Goal: Task Accomplishment & Management: Manage account settings

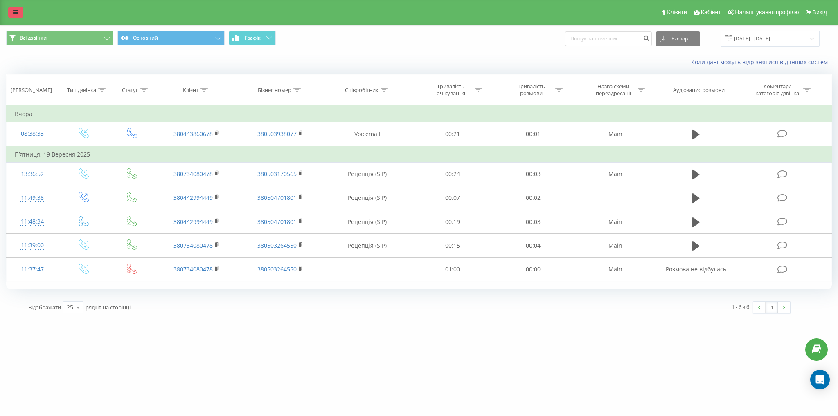
click at [8, 7] on link at bounding box center [15, 12] width 15 height 11
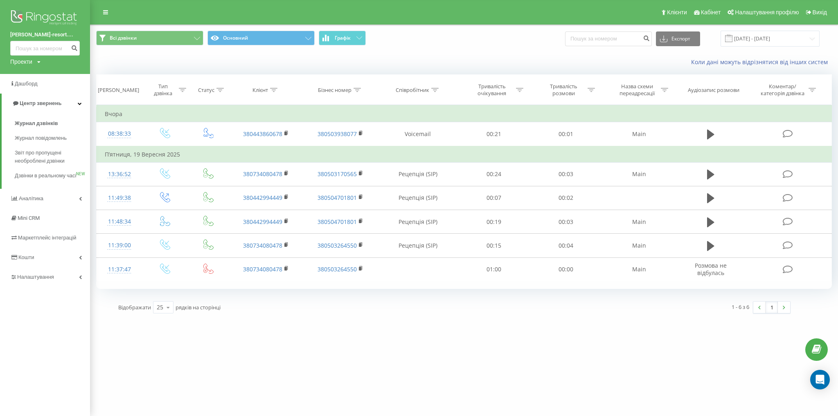
click at [32, 72] on div "underhill-resort.... Проекти chalets.com.ua lemonte.com.ua fb-resort.com mk-res…" at bounding box center [45, 37] width 90 height 74
click at [30, 66] on div "underhill-resort.... Проекти chalets.com.ua lemonte.com.ua fb-resort.com mk-res…" at bounding box center [45, 37] width 90 height 74
click at [30, 64] on div "Проекти" at bounding box center [21, 62] width 22 height 8
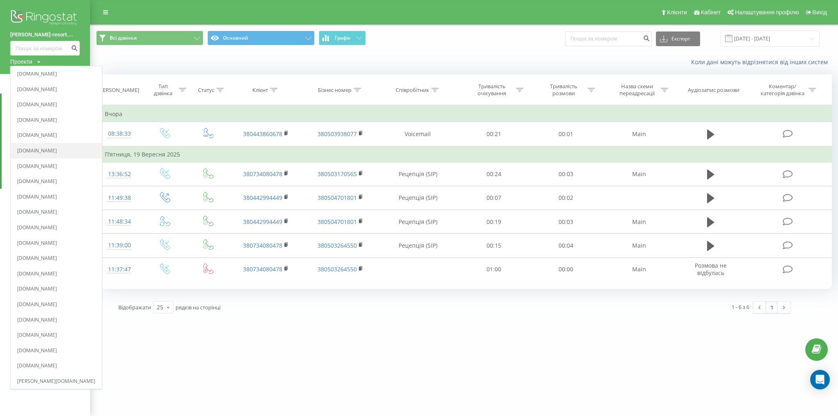
click at [51, 152] on link "[DOMAIN_NAME]" at bounding box center [56, 151] width 78 height 7
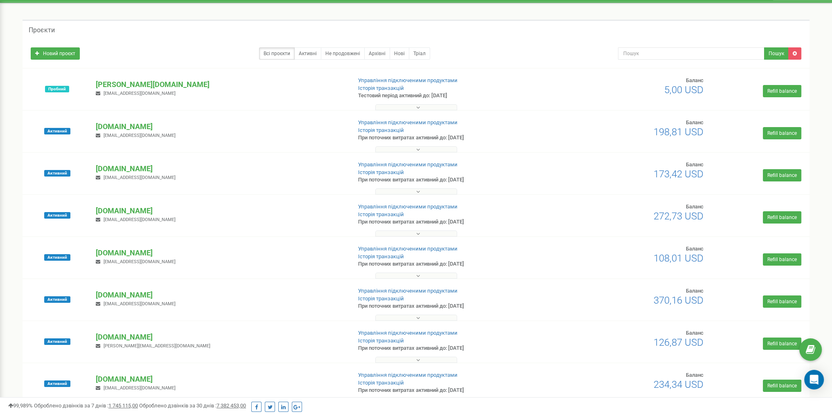
scroll to position [82, 0]
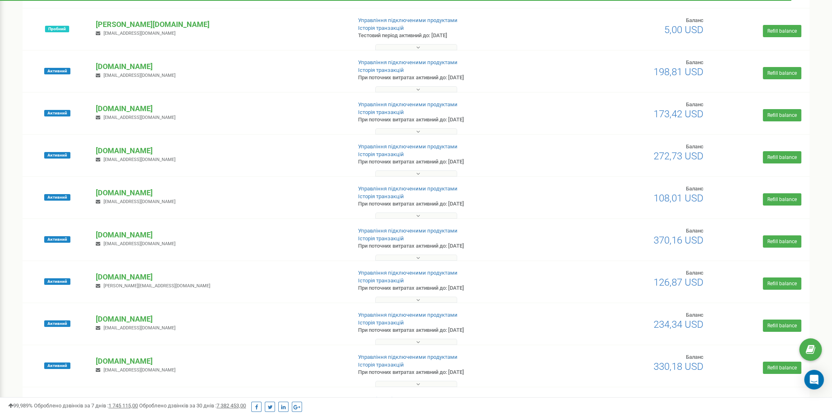
click at [389, 211] on div at bounding box center [416, 214] width 783 height 8
click at [391, 214] on button at bounding box center [416, 216] width 82 height 6
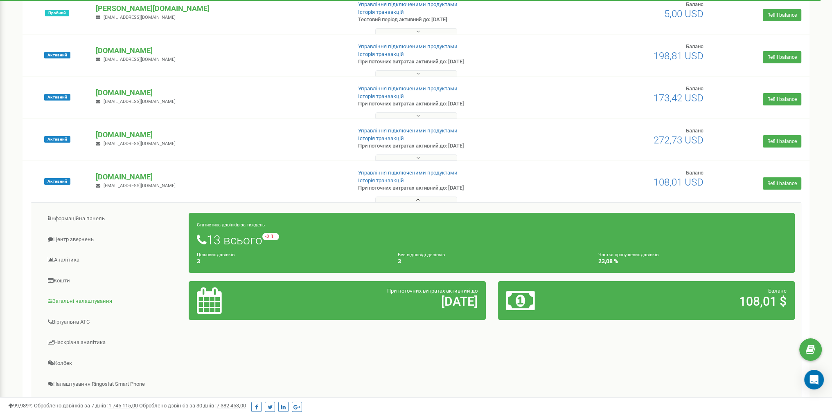
scroll to position [164, 0]
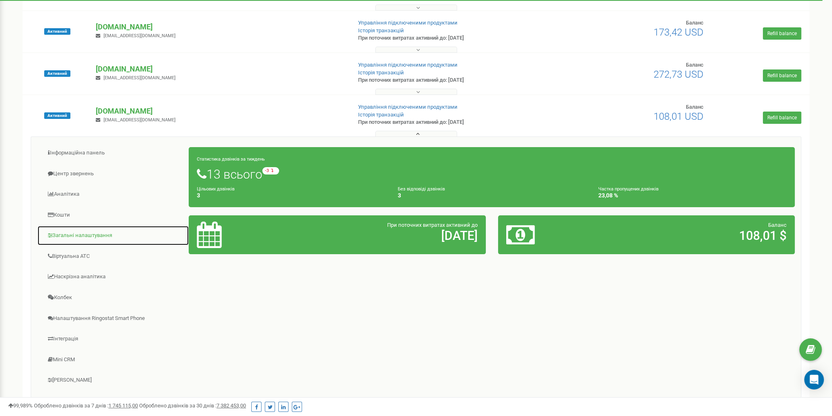
click at [92, 232] on link "Загальні налаштування" at bounding box center [113, 236] width 152 height 20
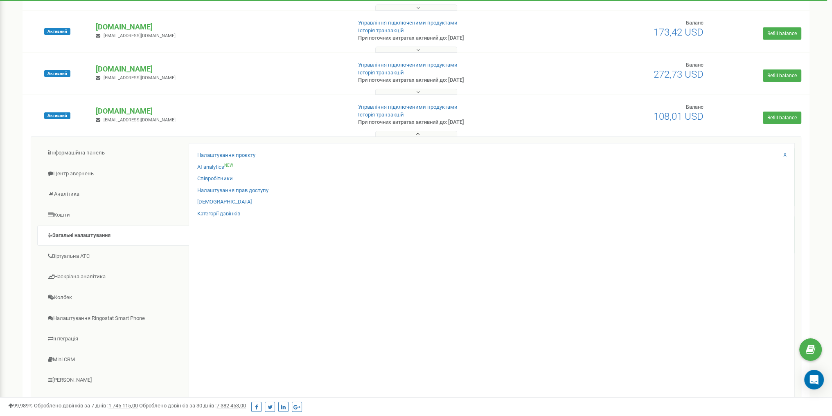
drag, startPoint x: 240, startPoint y: 192, endPoint x: 200, endPoint y: 241, distance: 63.1
click at [200, 240] on div "Налаштування проєкту AI analytics NEW Співробітники Налаштування прав доступу X" at bounding box center [492, 271] width 606 height 257
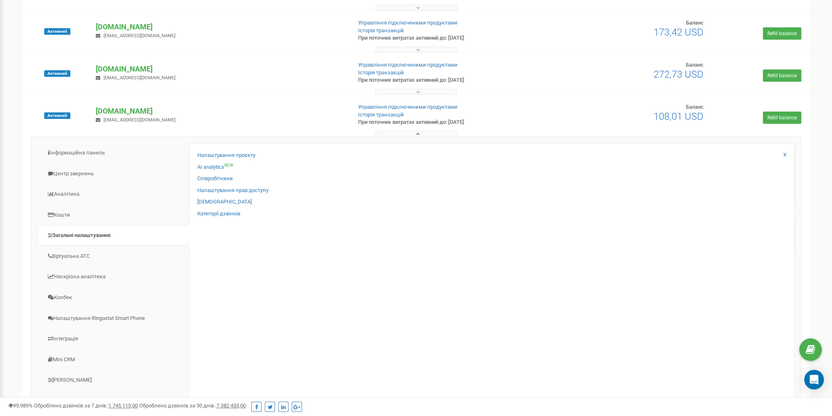
click at [402, 133] on button at bounding box center [416, 134] width 82 height 6
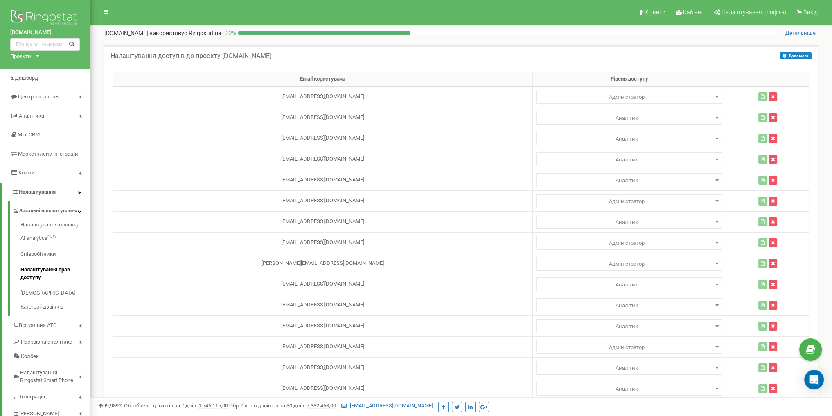
click at [29, 58] on div "Проєкти" at bounding box center [20, 57] width 21 height 8
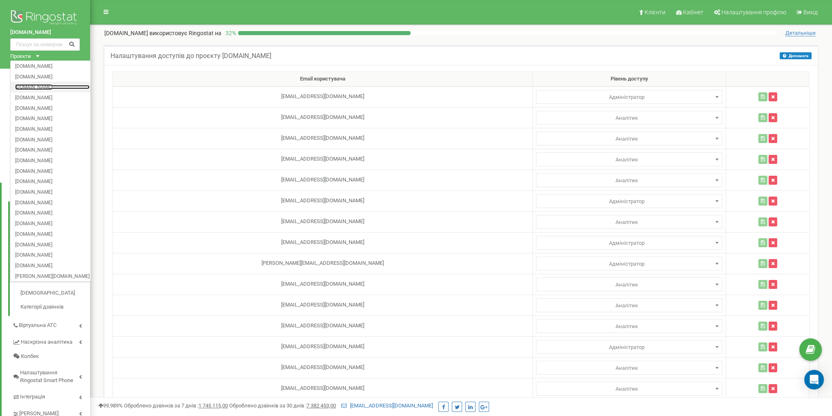
click at [43, 89] on link "[DOMAIN_NAME]" at bounding box center [52, 87] width 74 height 4
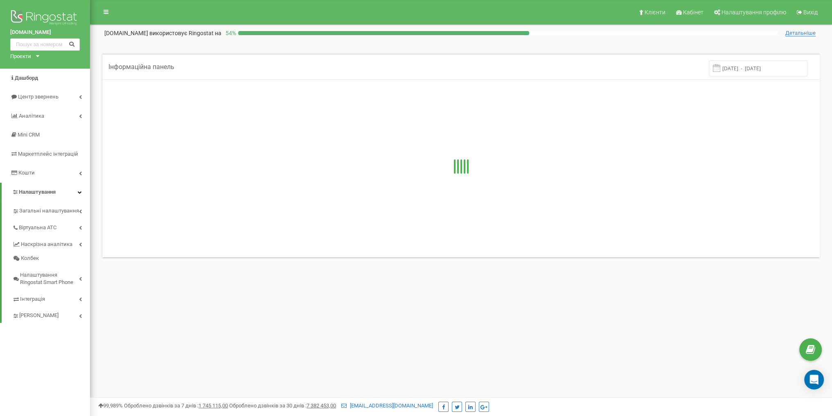
click at [62, 195] on link "Налаштування" at bounding box center [46, 192] width 88 height 19
click at [64, 200] on link "Налаштування" at bounding box center [45, 192] width 90 height 19
click at [70, 211] on span "Загальні налаштування" at bounding box center [48, 211] width 58 height 8
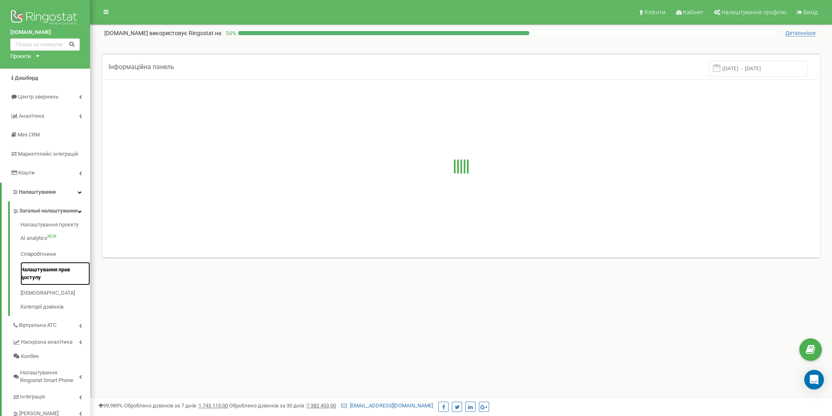
click at [61, 277] on link "Налаштування прав доступу" at bounding box center [55, 273] width 70 height 23
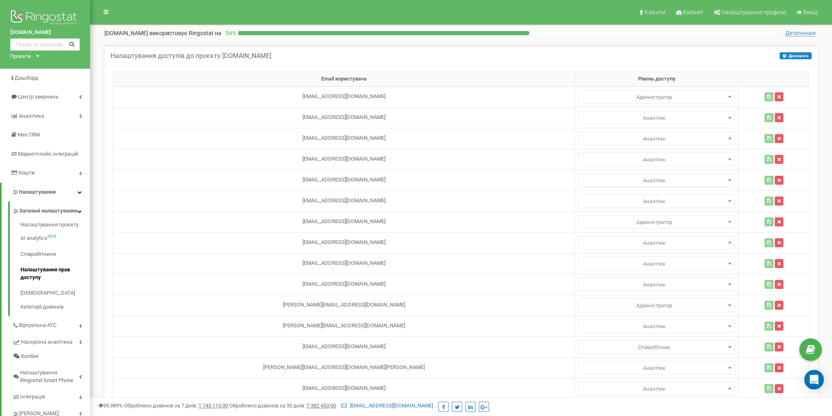
click at [33, 57] on div "Проєкти chalets.com.ua lemonte.com.ua fb-resort.com mk-resort.com hotel-twins.c…" at bounding box center [23, 57] width 26 height 8
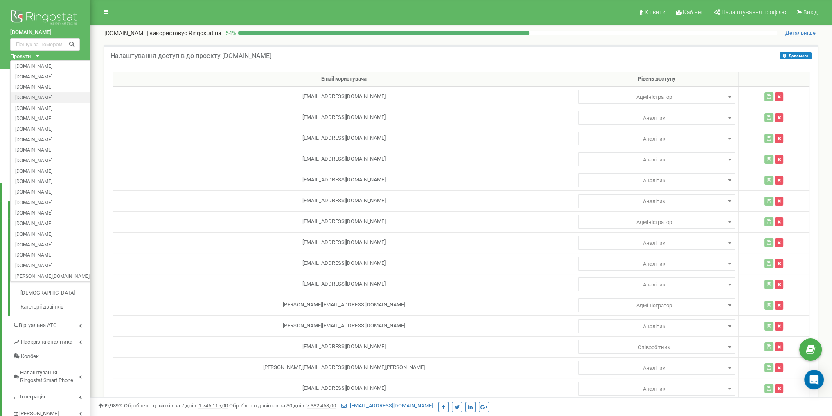
click at [34, 93] on div "[DOMAIN_NAME]" at bounding box center [53, 97] width 84 height 11
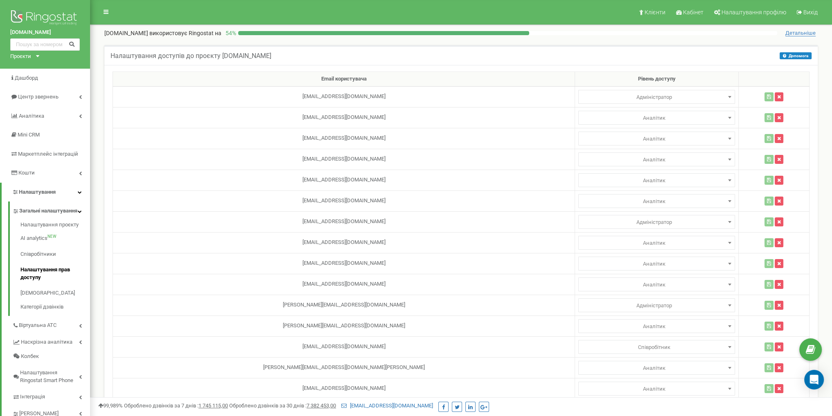
click at [28, 56] on div "Проєкти" at bounding box center [20, 57] width 21 height 8
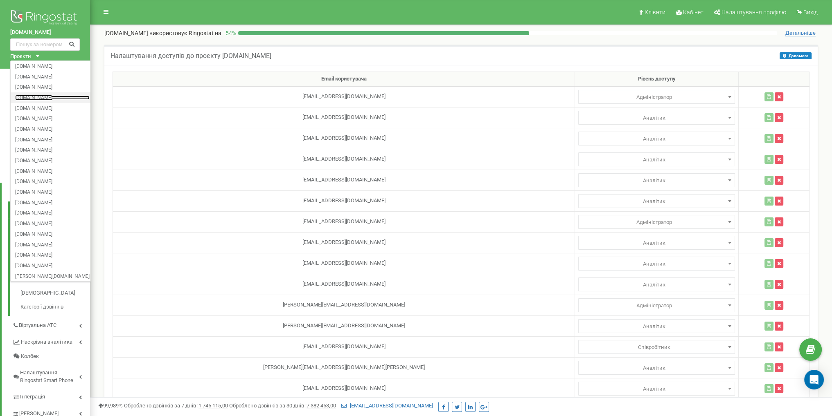
click at [45, 97] on link "[DOMAIN_NAME]" at bounding box center [52, 97] width 74 height 4
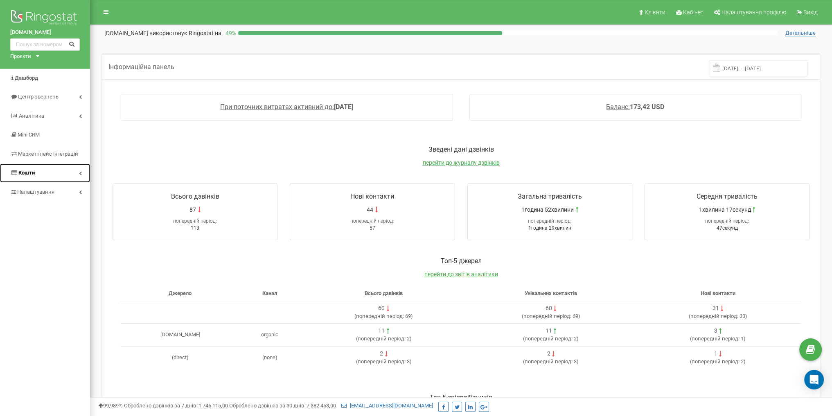
click at [43, 181] on link "Кошти" at bounding box center [45, 173] width 90 height 19
click at [50, 177] on link "Кошти" at bounding box center [46, 173] width 88 height 19
click at [50, 189] on span "Налаштування" at bounding box center [35, 192] width 37 height 6
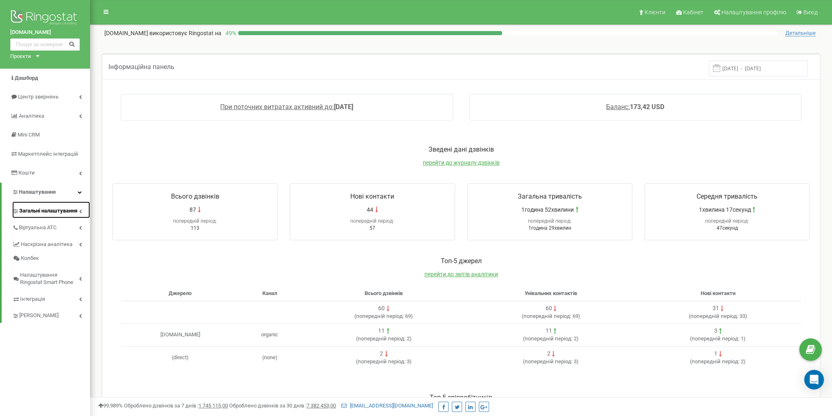
click at [61, 215] on span "Загальні налаштування" at bounding box center [48, 211] width 58 height 8
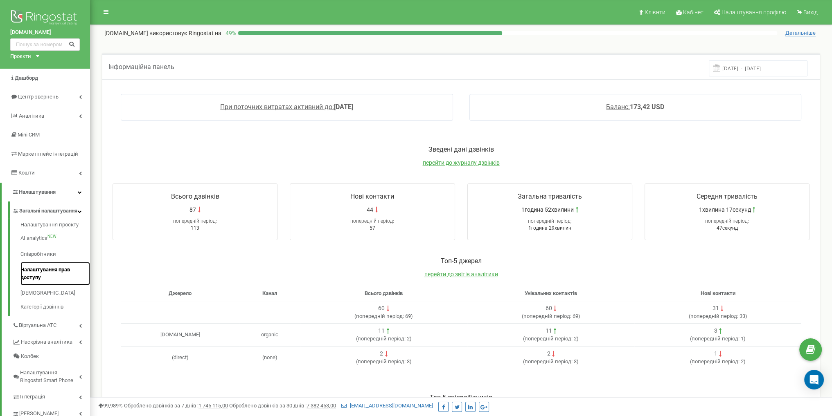
click at [52, 275] on link "Налаштування прав доступу" at bounding box center [55, 273] width 70 height 23
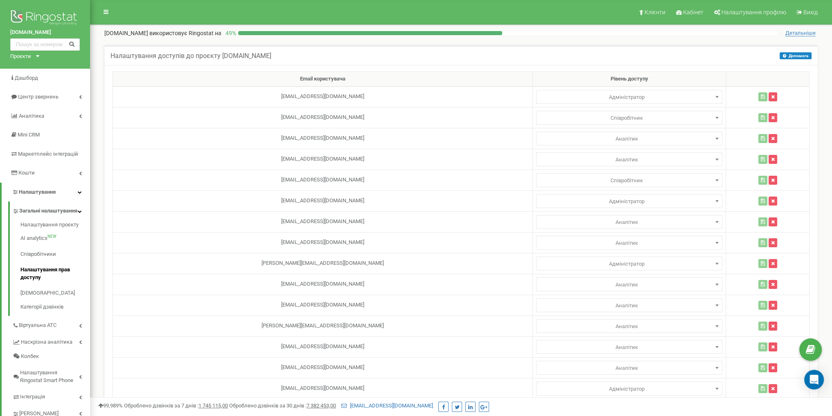
click at [30, 54] on div "Проєкти" at bounding box center [20, 57] width 21 height 8
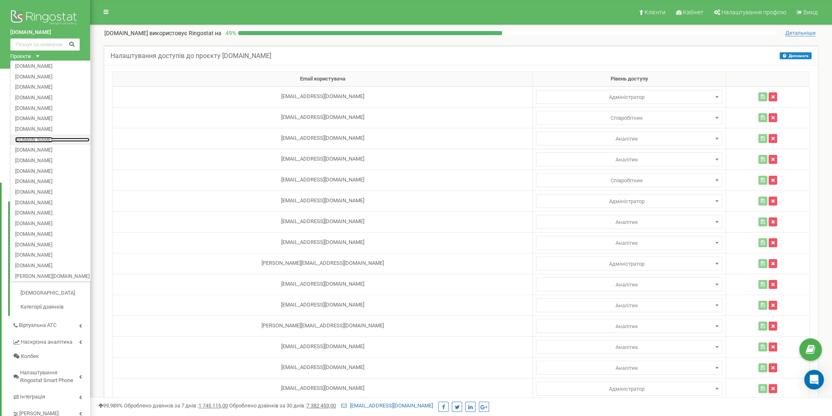
click at [55, 140] on link "[DOMAIN_NAME]" at bounding box center [52, 139] width 74 height 4
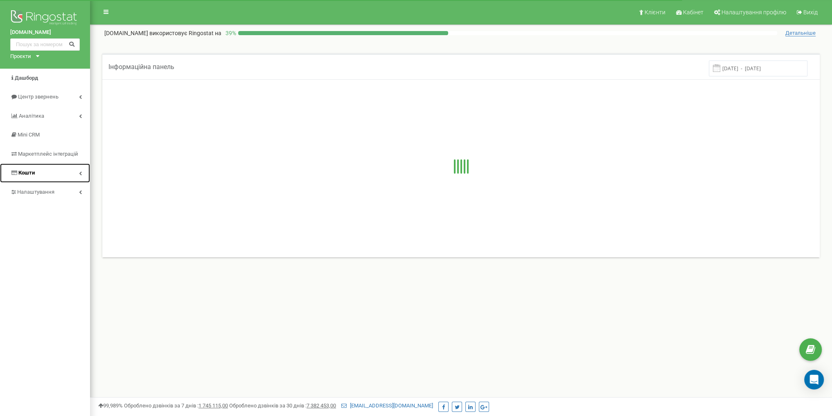
click at [40, 182] on link "Кошти" at bounding box center [45, 173] width 90 height 19
click at [45, 175] on link "Кошти" at bounding box center [46, 173] width 88 height 19
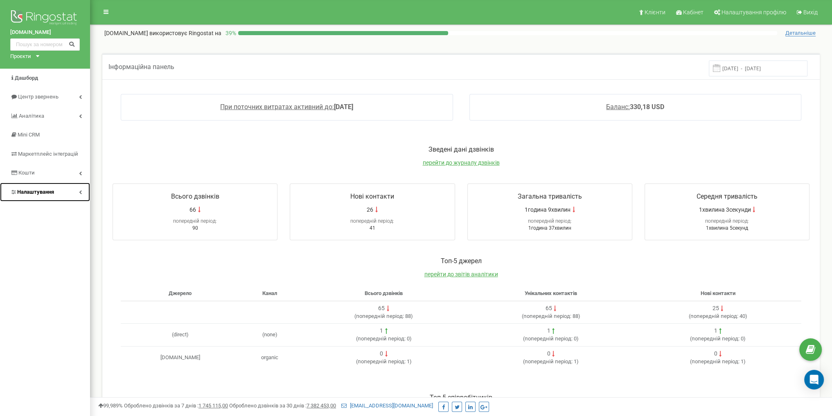
click at [53, 197] on link "Налаштування" at bounding box center [45, 192] width 90 height 19
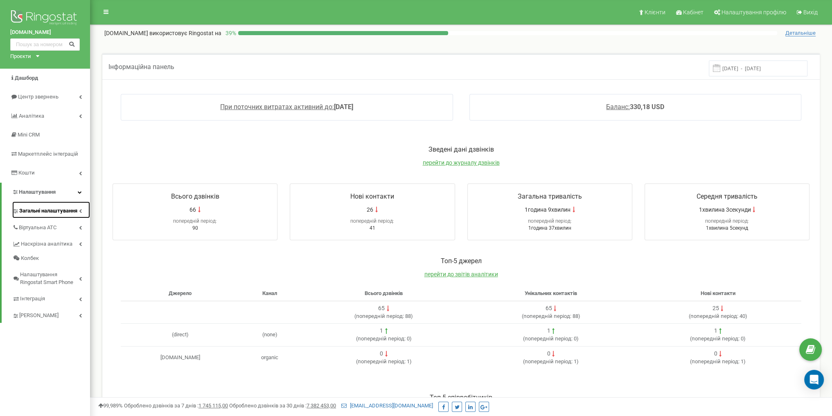
click at [58, 214] on span "Загальні налаштування" at bounding box center [48, 211] width 58 height 8
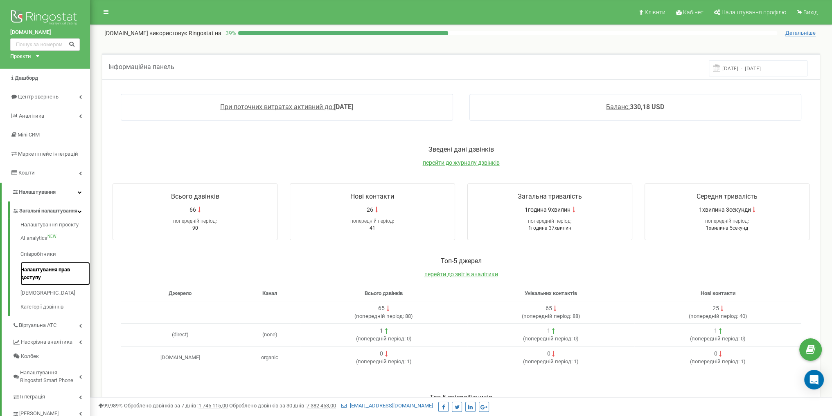
click at [50, 278] on link "Налаштування прав доступу" at bounding box center [55, 273] width 70 height 23
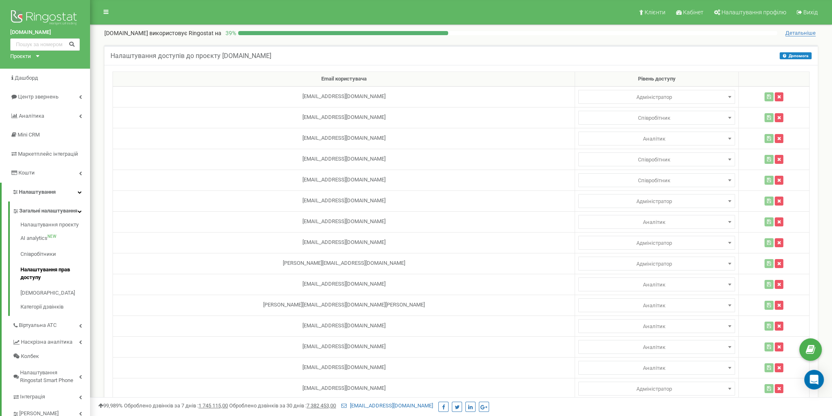
click at [31, 58] on div "Проєкти" at bounding box center [20, 57] width 21 height 8
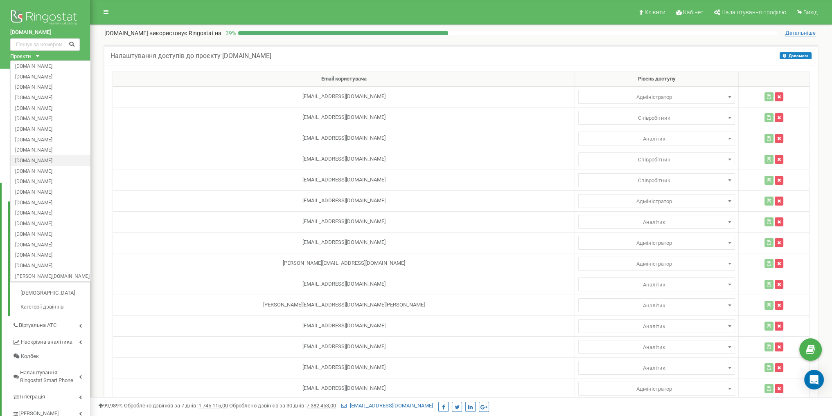
click at [43, 160] on link "[DOMAIN_NAME]" at bounding box center [52, 161] width 74 height 4
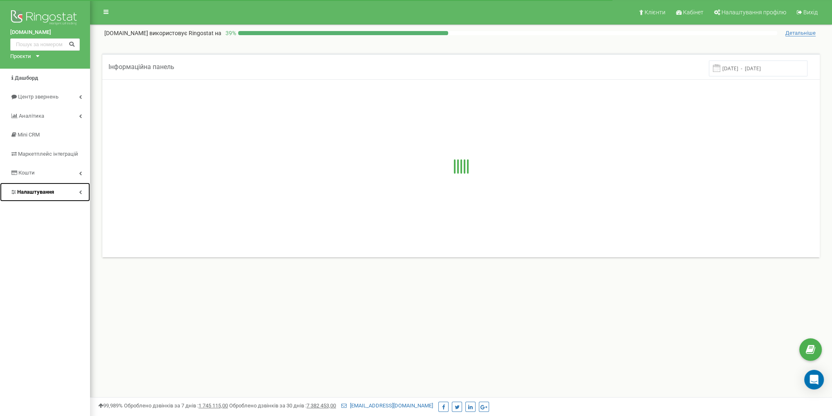
click at [49, 191] on span "Налаштування" at bounding box center [35, 192] width 37 height 6
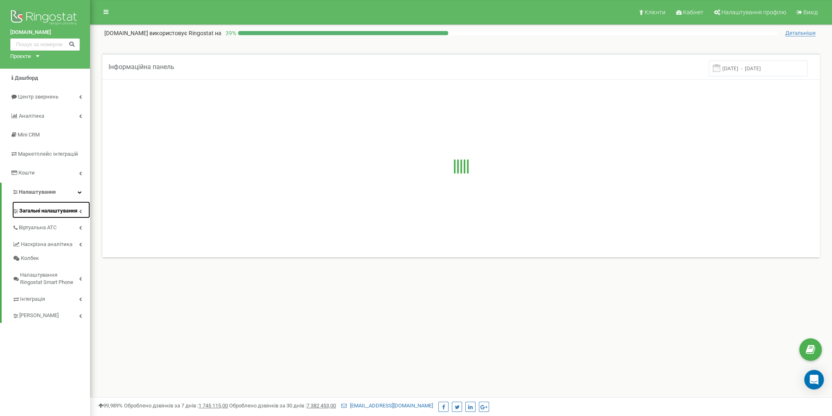
click at [52, 213] on span "Загальні налаштування" at bounding box center [48, 211] width 58 height 8
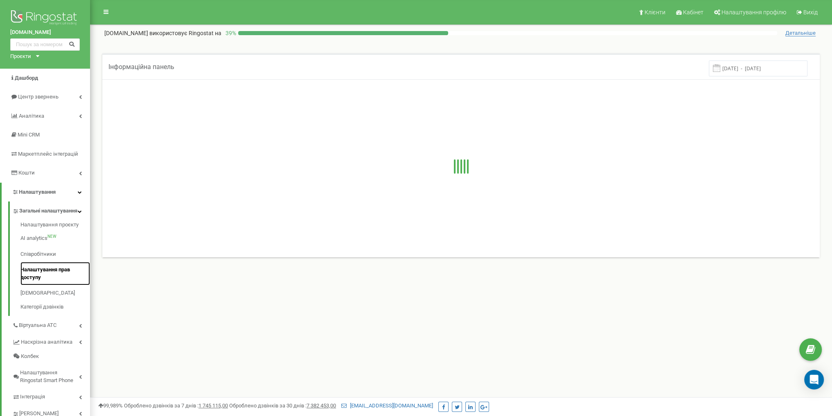
click at [60, 278] on link "Налаштування прав доступу" at bounding box center [55, 273] width 70 height 23
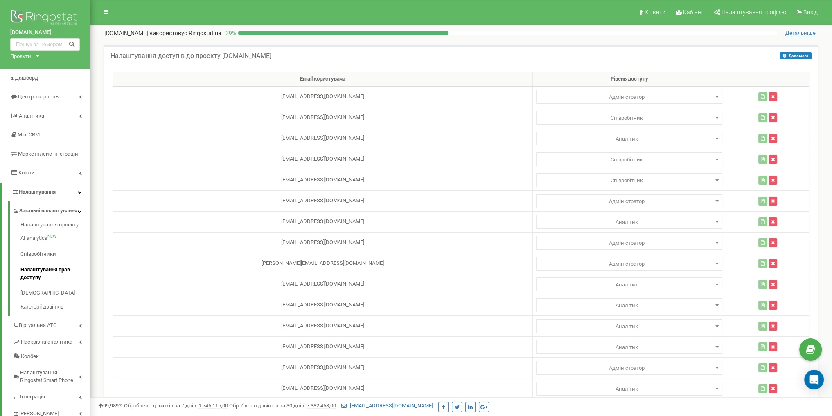
click at [27, 59] on div "Проєкти" at bounding box center [20, 57] width 21 height 8
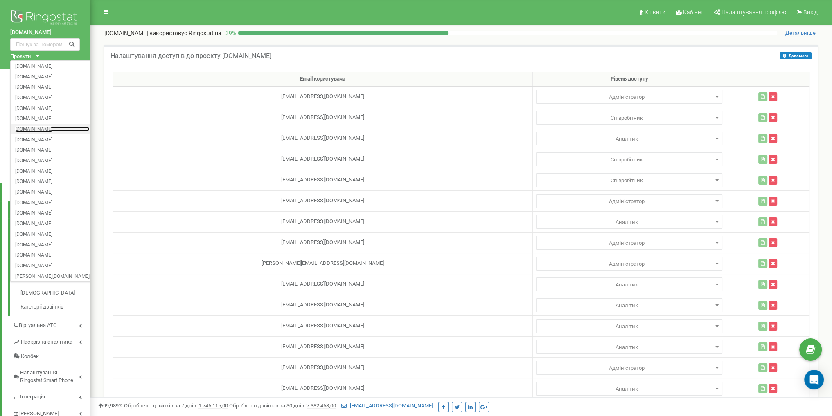
click at [49, 128] on link "[DOMAIN_NAME]" at bounding box center [52, 129] width 74 height 4
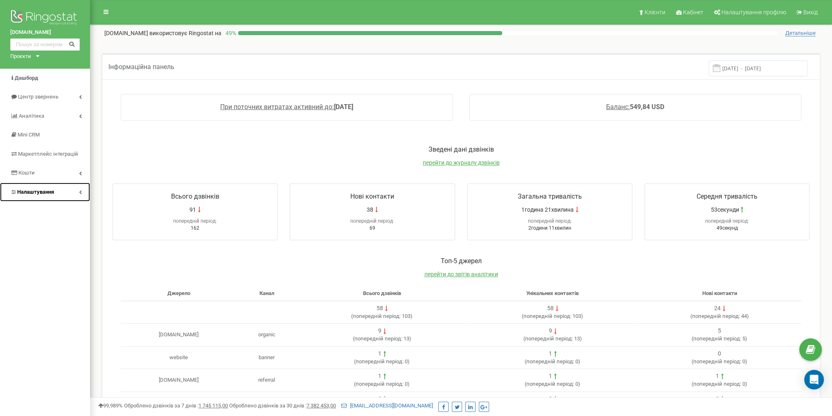
click at [62, 185] on link "Налаштування" at bounding box center [45, 192] width 90 height 19
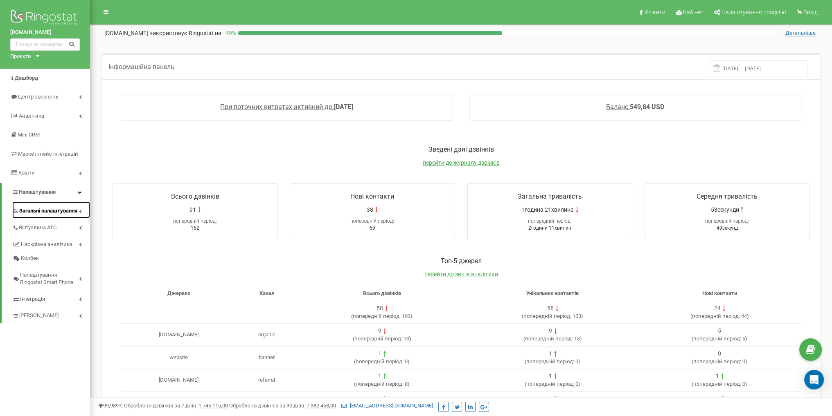
click at [58, 212] on span "Загальні налаштування" at bounding box center [48, 211] width 58 height 8
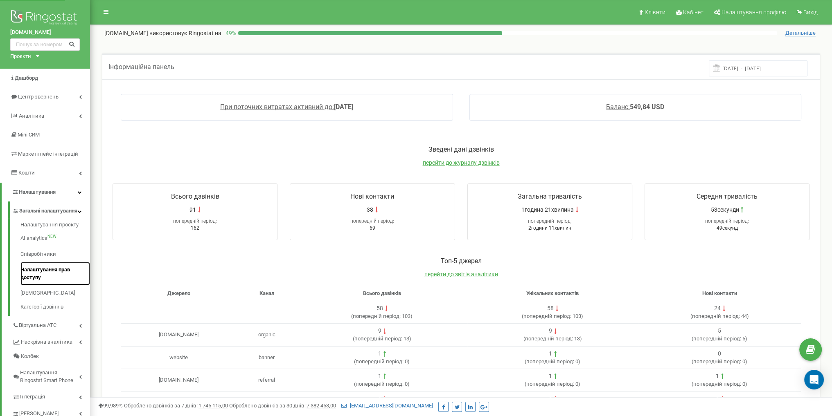
click at [53, 276] on link "Налаштування прав доступу" at bounding box center [55, 273] width 70 height 23
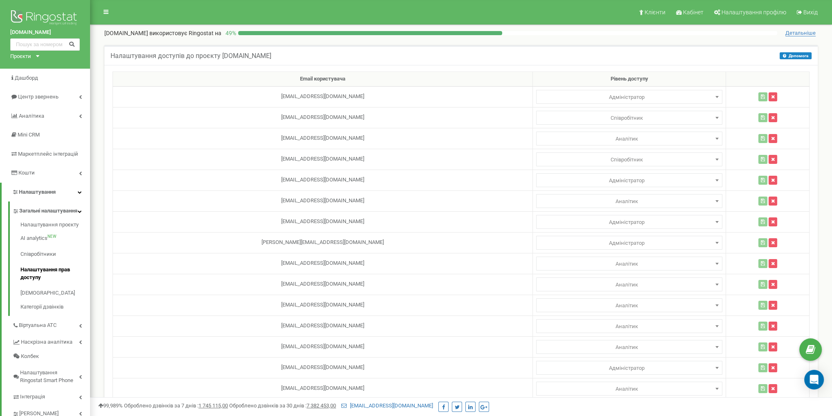
click at [23, 55] on div "Проєкти" at bounding box center [20, 57] width 21 height 8
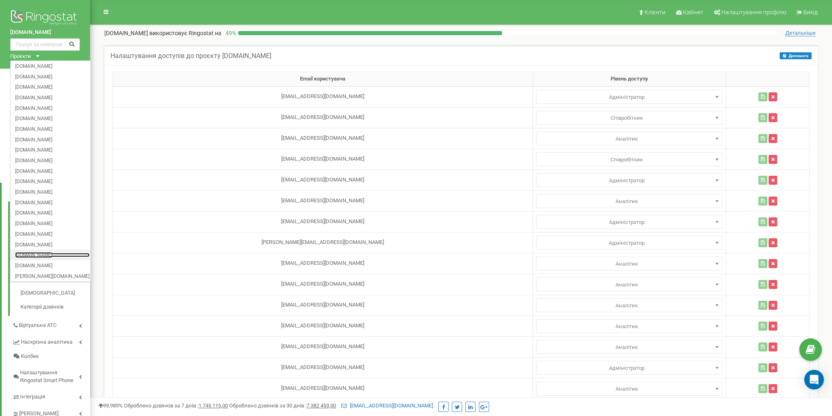
click at [35, 256] on link "[DOMAIN_NAME]" at bounding box center [52, 255] width 74 height 4
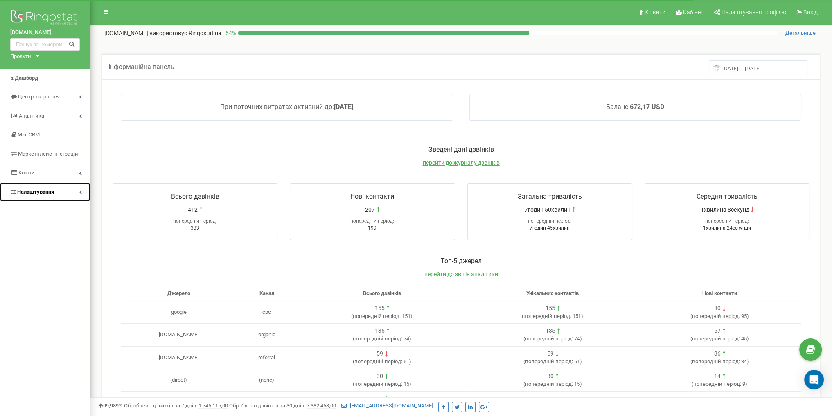
click at [54, 189] on span "Налаштування" at bounding box center [32, 193] width 44 height 8
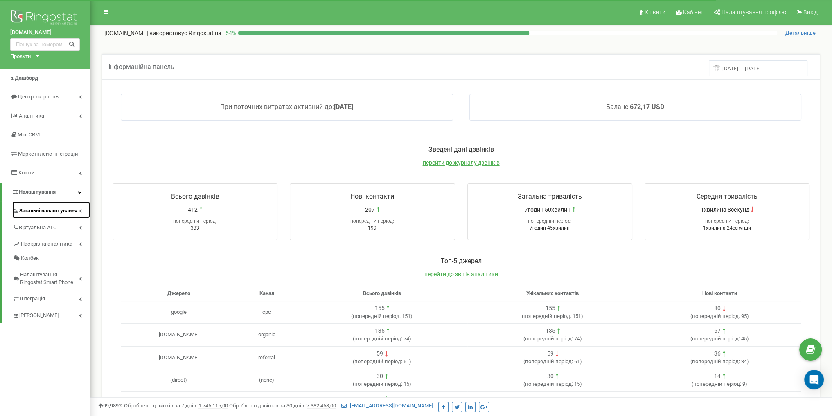
click at [50, 211] on span "Загальні налаштування" at bounding box center [48, 211] width 58 height 8
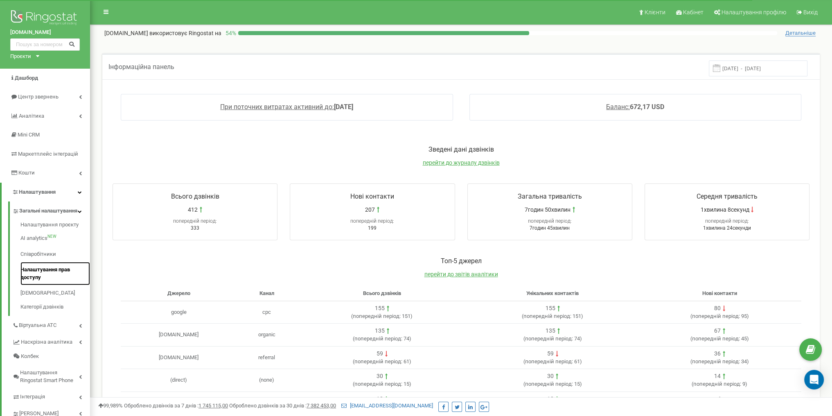
click at [53, 279] on link "Налаштування прав доступу" at bounding box center [55, 273] width 70 height 23
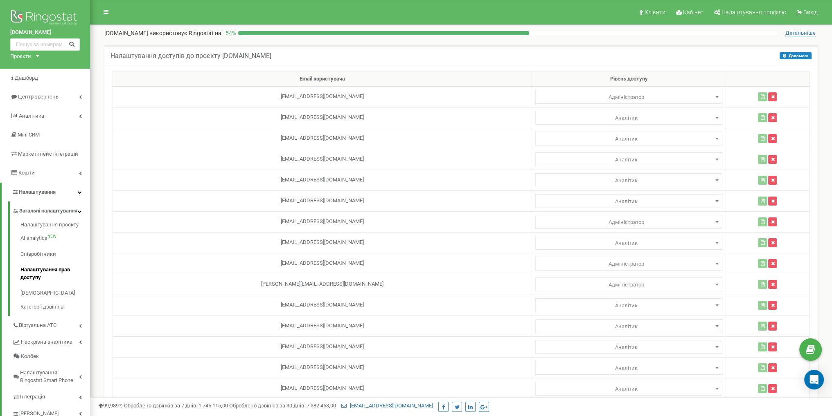
click at [30, 55] on div "Проєкти" at bounding box center [20, 57] width 21 height 8
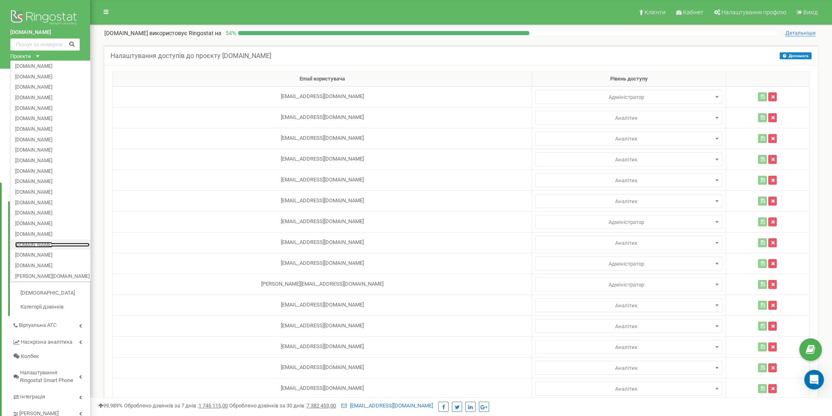
click at [43, 246] on link "[DOMAIN_NAME]" at bounding box center [52, 245] width 74 height 4
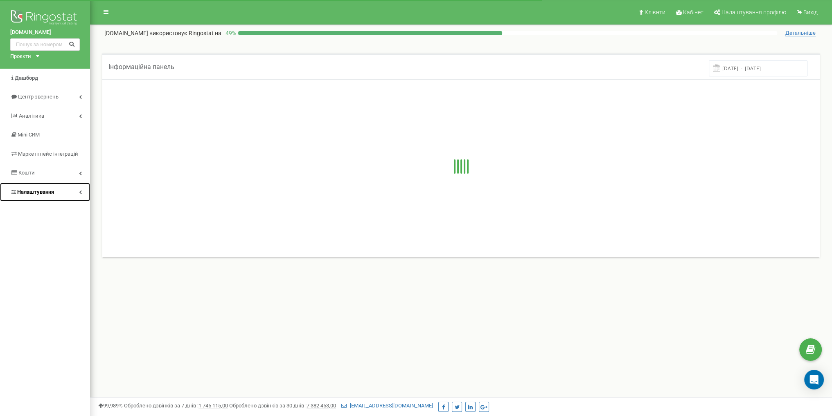
click at [42, 195] on span "Налаштування" at bounding box center [35, 192] width 37 height 6
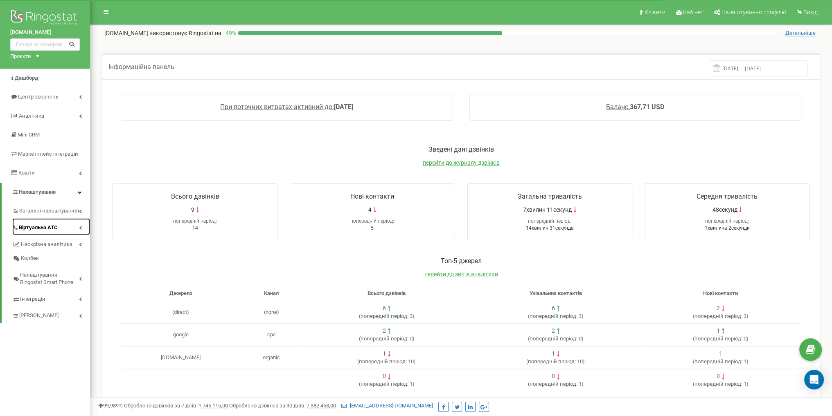
click at [44, 225] on span "Віртуальна АТС" at bounding box center [38, 228] width 39 height 8
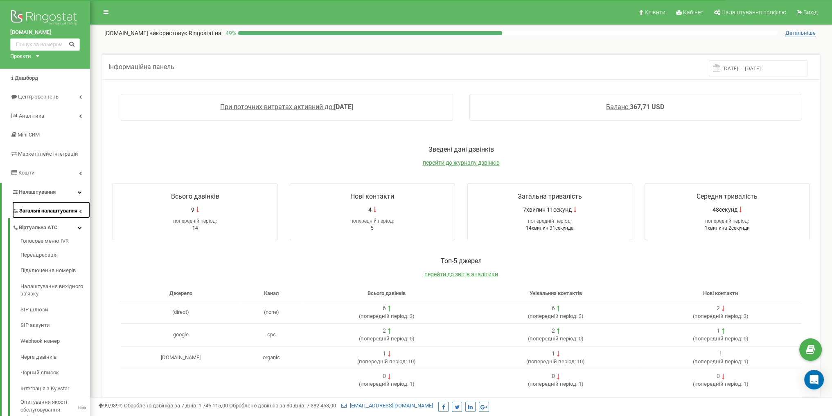
click at [53, 211] on span "Загальні налаштування" at bounding box center [48, 211] width 58 height 8
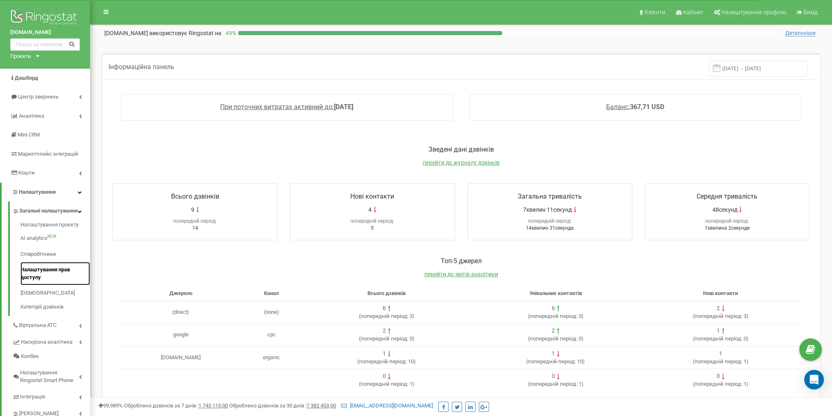
click at [52, 278] on link "Налаштування прав доступу" at bounding box center [55, 273] width 70 height 23
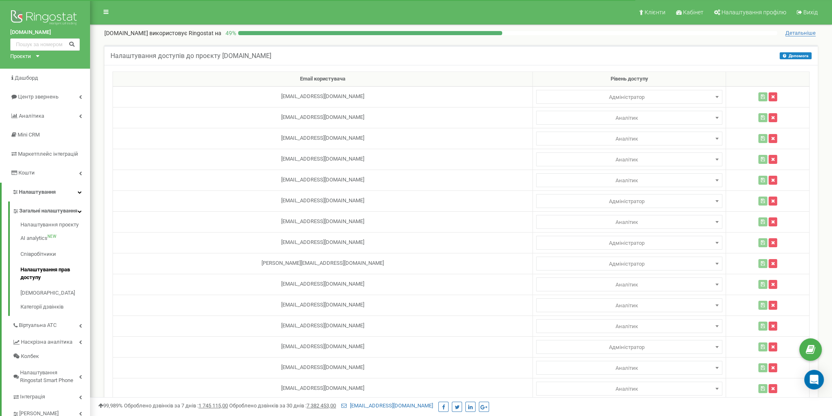
click at [30, 58] on div "Проєкти" at bounding box center [20, 57] width 21 height 8
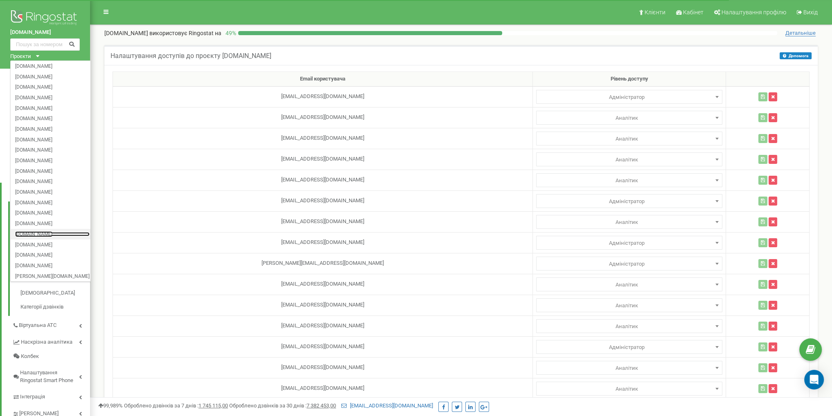
click at [54, 234] on link "[DOMAIN_NAME]" at bounding box center [52, 234] width 74 height 4
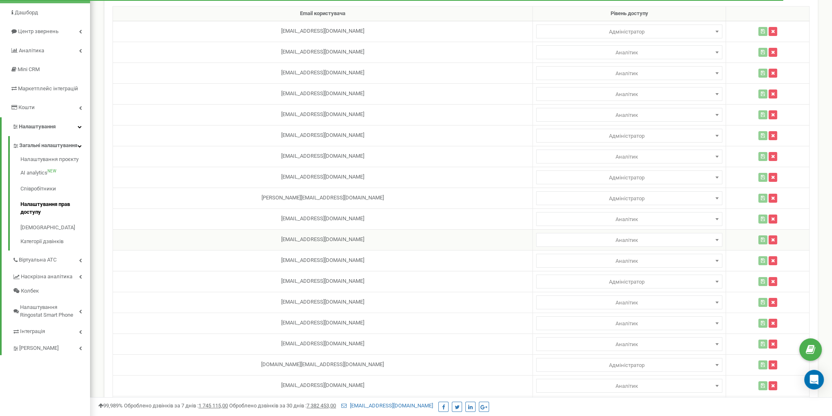
scroll to position [144, 0]
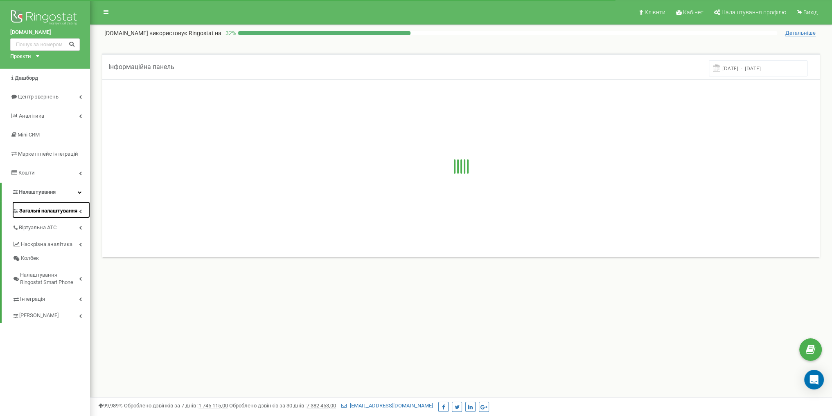
click at [60, 211] on span "Загальні налаштування" at bounding box center [48, 211] width 58 height 8
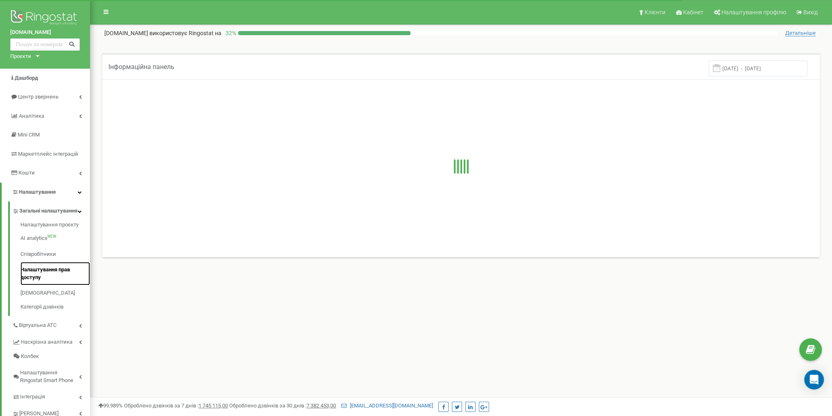
click at [52, 279] on link "Налаштування прав доступу" at bounding box center [55, 273] width 70 height 23
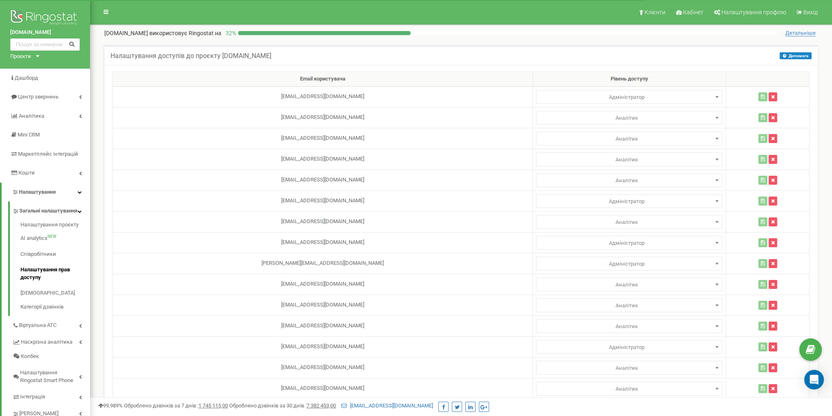
click at [34, 57] on div "Проєкти chalets.com.ua lemonte.com.ua fb-resort.com mk-resort.com hotel-twins.c…" at bounding box center [23, 57] width 26 height 8
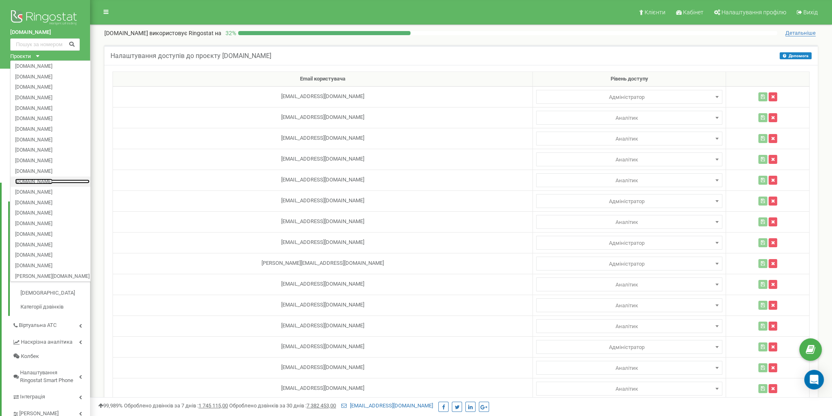
click at [45, 180] on link "[DOMAIN_NAME]" at bounding box center [52, 182] width 74 height 4
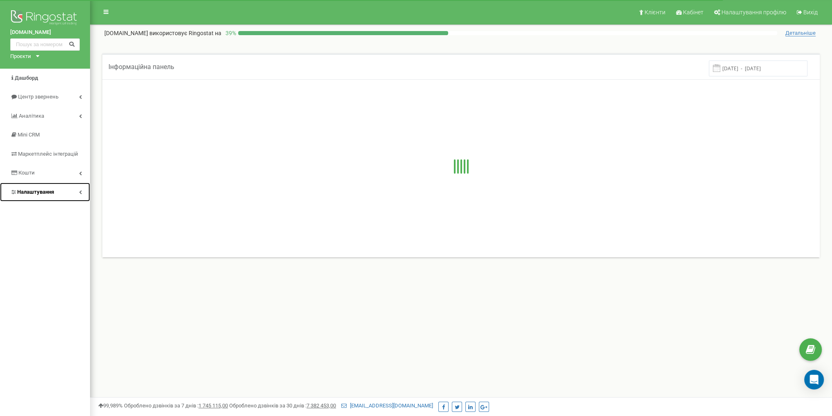
click at [59, 191] on link "Налаштування" at bounding box center [45, 192] width 90 height 19
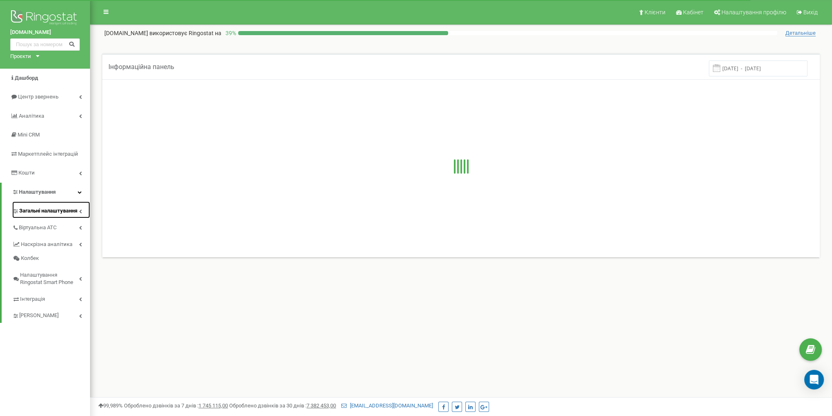
click at [60, 215] on link "Загальні налаштування" at bounding box center [51, 210] width 78 height 17
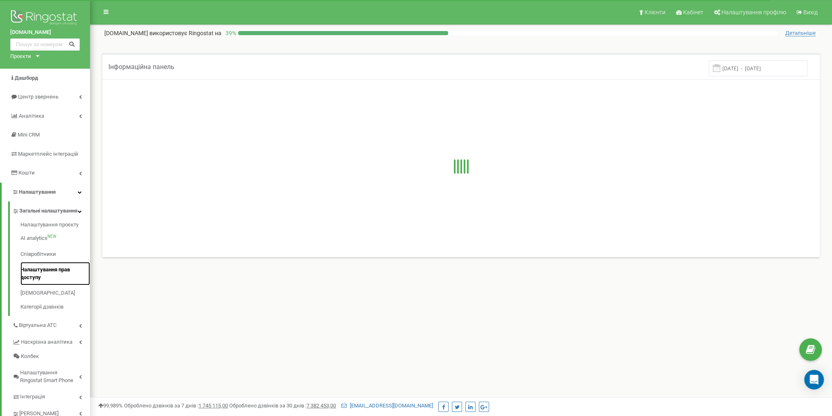
click at [59, 277] on link "Налаштування прав доступу" at bounding box center [55, 273] width 70 height 23
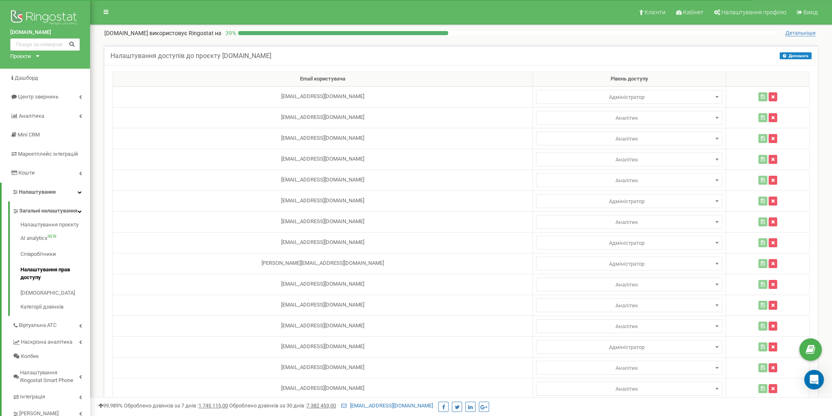
scroll to position [165, 0]
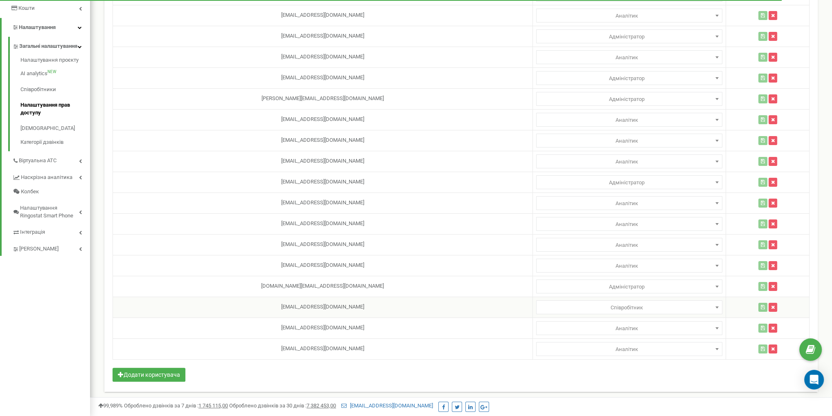
click at [592, 305] on span "Співробітник" at bounding box center [629, 307] width 180 height 11
select select "2"
click at [285, 304] on td "zhannakuziv408@gmail.com" at bounding box center [323, 307] width 420 height 21
click at [285, 304] on td "[EMAIL_ADDRESS][DOMAIN_NAME]" at bounding box center [323, 307] width 420 height 21
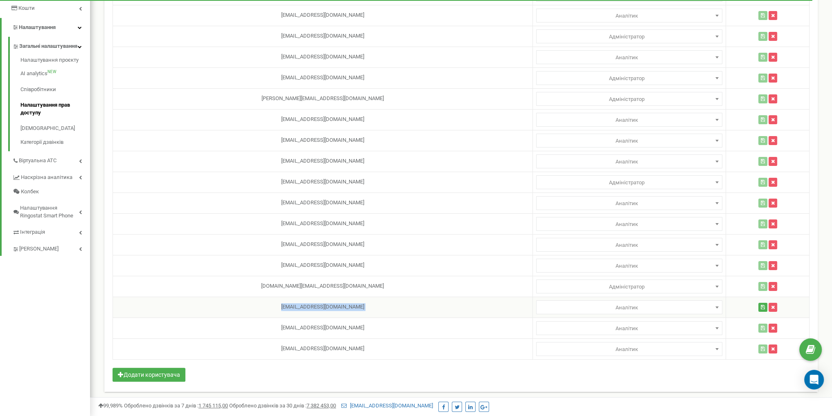
copy tr "[EMAIL_ADDRESS][DOMAIN_NAME]"
click at [758, 308] on button "button" at bounding box center [762, 307] width 9 height 9
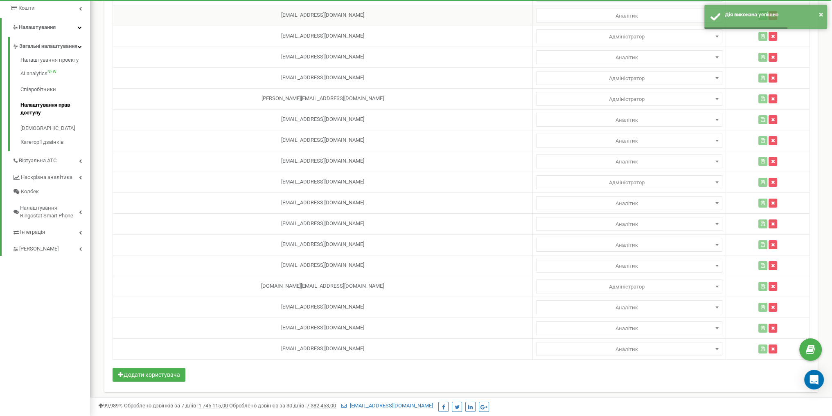
scroll to position [0, 0]
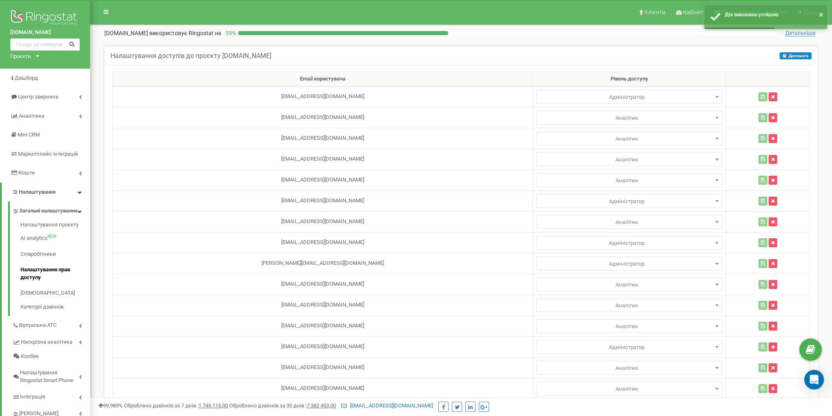
click at [35, 58] on div "Проєкти [DOMAIN_NAME] [DOMAIN_NAME] [DOMAIN_NAME] [DOMAIN_NAME] [DOMAIN_NAME] […" at bounding box center [23, 57] width 26 height 8
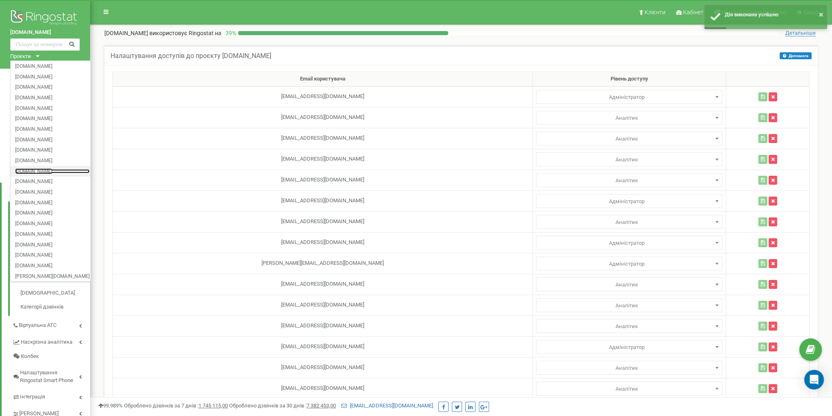
click at [44, 171] on link "[DOMAIN_NAME]" at bounding box center [52, 171] width 74 height 4
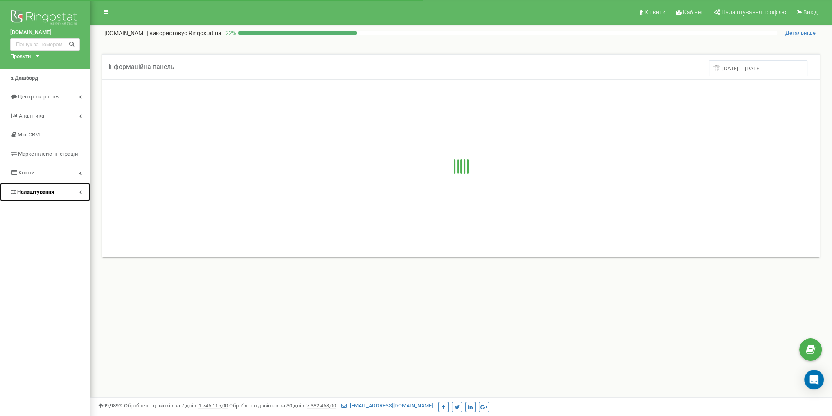
click at [39, 190] on span "Налаштування" at bounding box center [35, 192] width 37 height 6
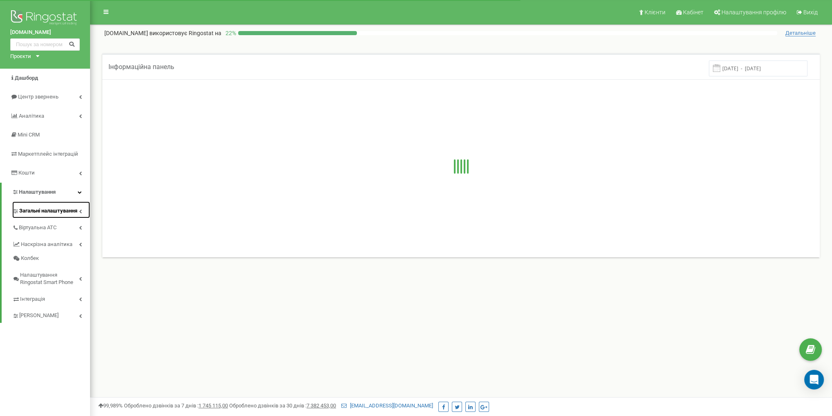
click at [59, 211] on span "Загальні налаштування" at bounding box center [48, 211] width 58 height 8
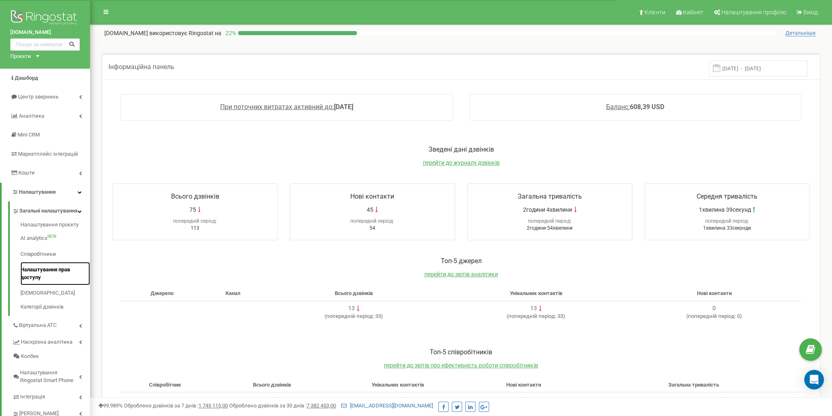
click at [58, 274] on link "Налаштування прав доступу" at bounding box center [55, 273] width 70 height 23
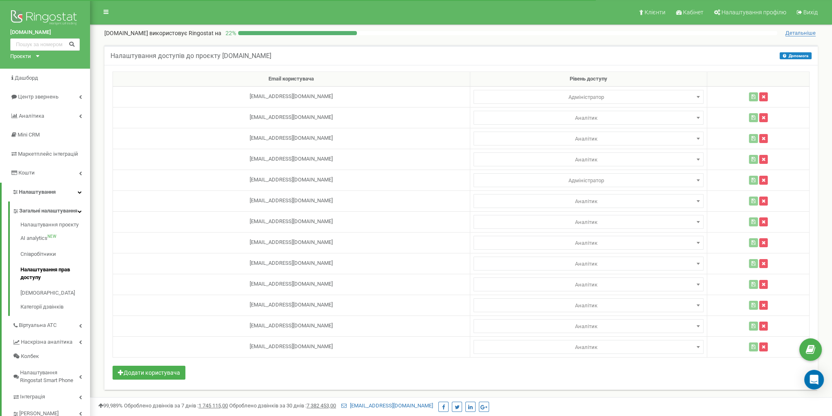
click at [27, 56] on div "Проєкти" at bounding box center [20, 57] width 21 height 8
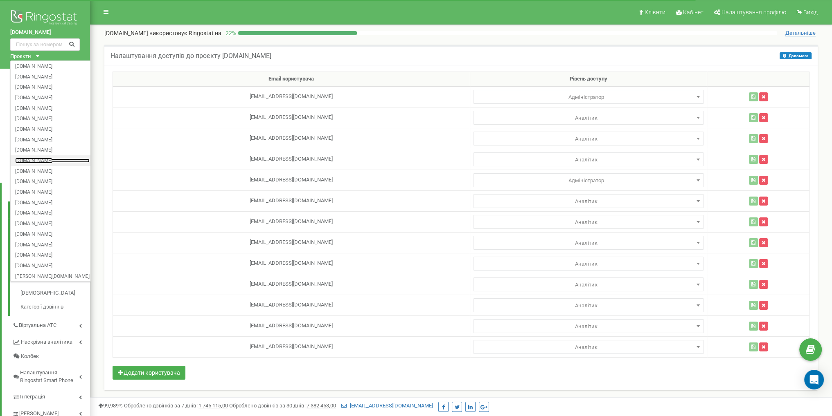
click at [50, 159] on link "[DOMAIN_NAME]" at bounding box center [52, 161] width 74 height 4
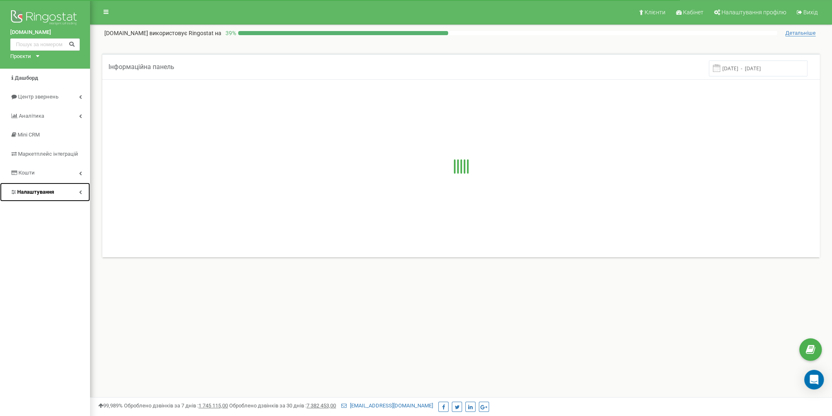
click at [64, 193] on link "Налаштування" at bounding box center [45, 192] width 90 height 19
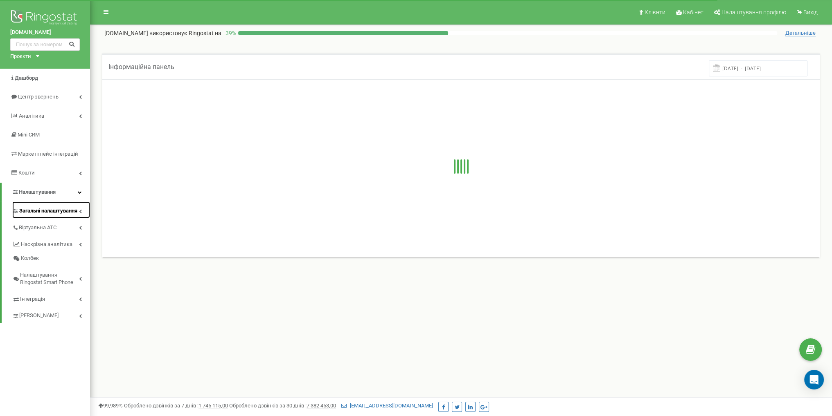
click at [63, 209] on span "Загальні налаштування" at bounding box center [48, 211] width 58 height 8
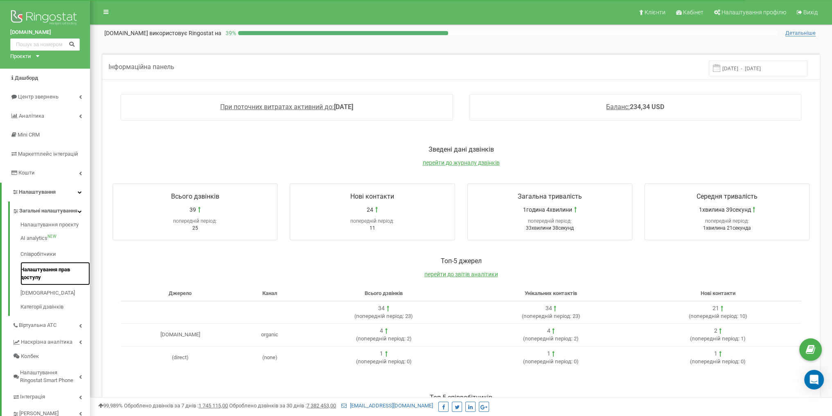
click at [55, 279] on link "Налаштування прав доступу" at bounding box center [55, 273] width 70 height 23
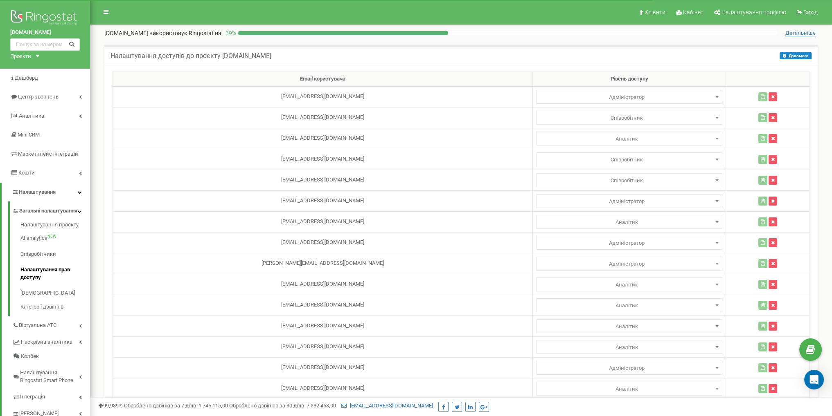
click at [25, 60] on div "Проєкти" at bounding box center [20, 57] width 21 height 8
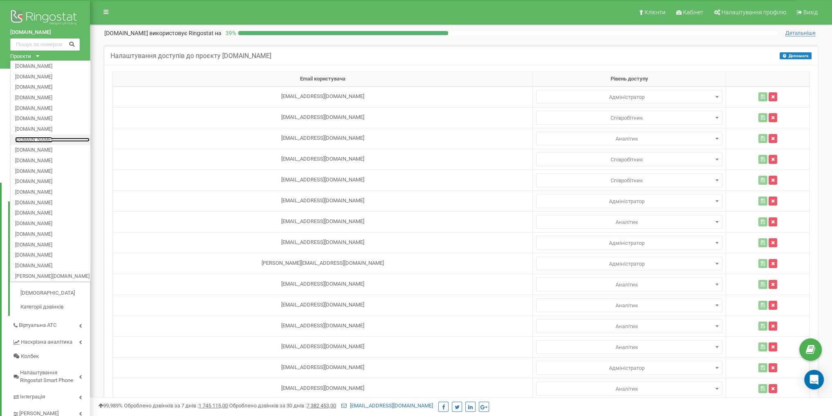
click at [46, 140] on link "[DOMAIN_NAME]" at bounding box center [52, 139] width 74 height 4
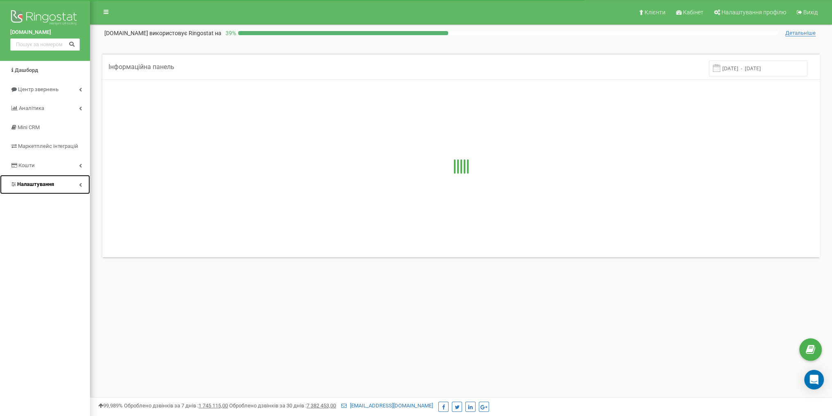
click at [45, 192] on link "Налаштування" at bounding box center [45, 184] width 90 height 19
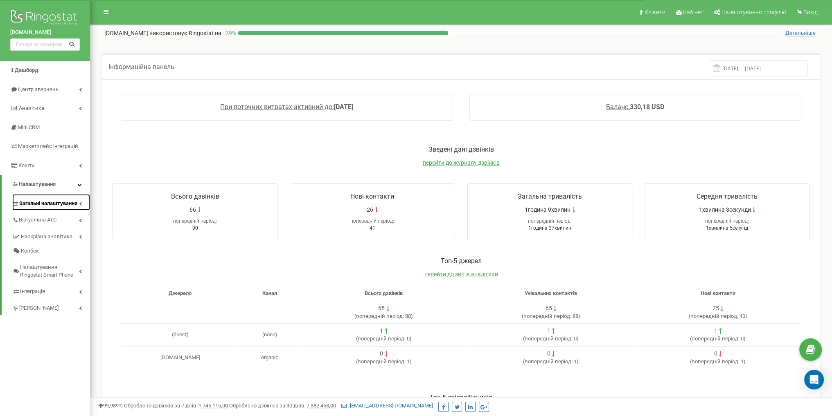
click at [69, 206] on link "Загальні налаштування" at bounding box center [51, 202] width 78 height 17
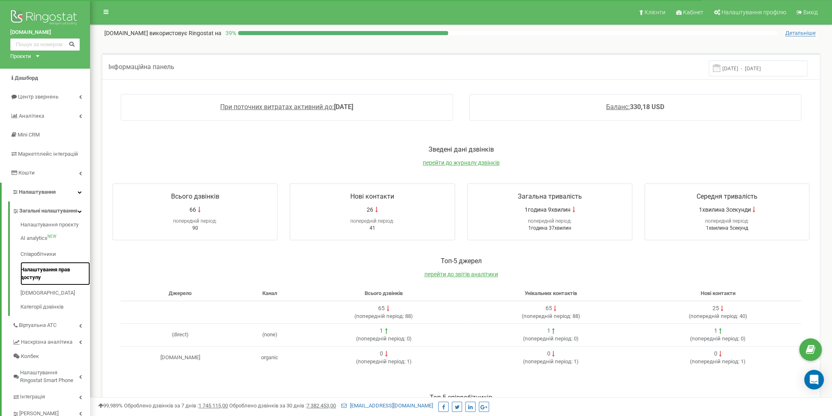
click at [56, 274] on link "Налаштування прав доступу" at bounding box center [55, 273] width 70 height 23
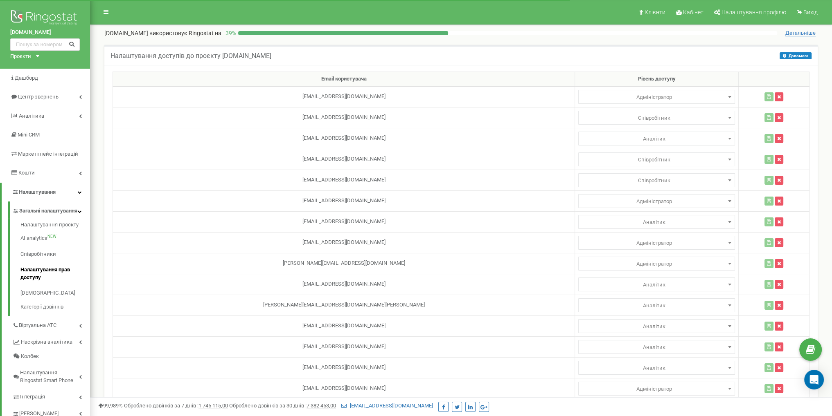
click at [27, 59] on div "Проєкти" at bounding box center [20, 57] width 21 height 8
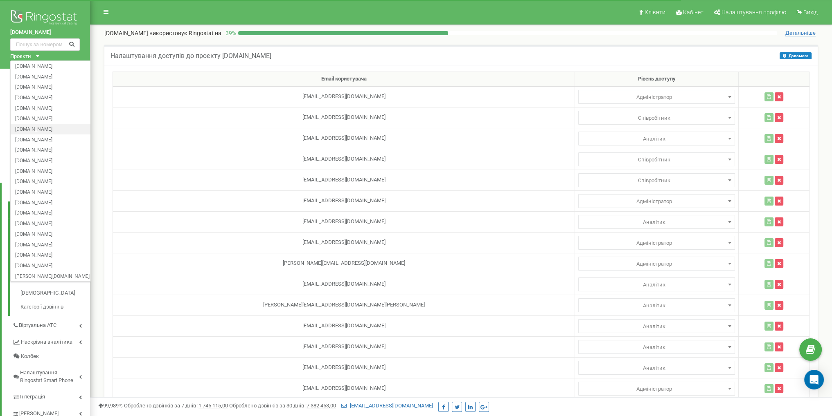
click at [44, 132] on div "[DOMAIN_NAME]" at bounding box center [53, 129] width 84 height 11
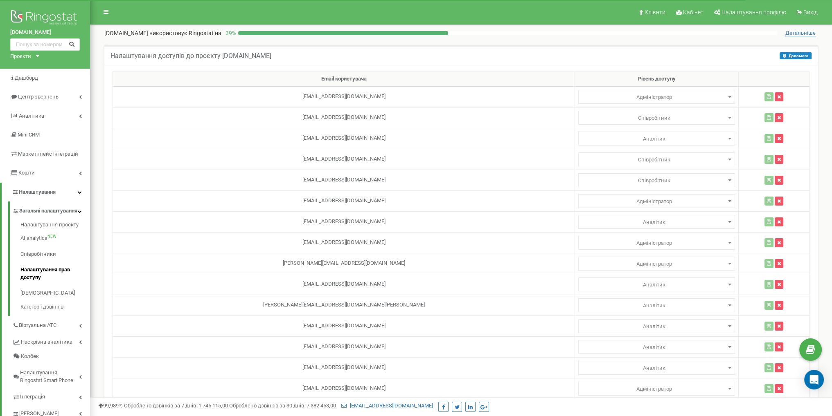
click at [30, 55] on div "Проєкти" at bounding box center [20, 57] width 21 height 8
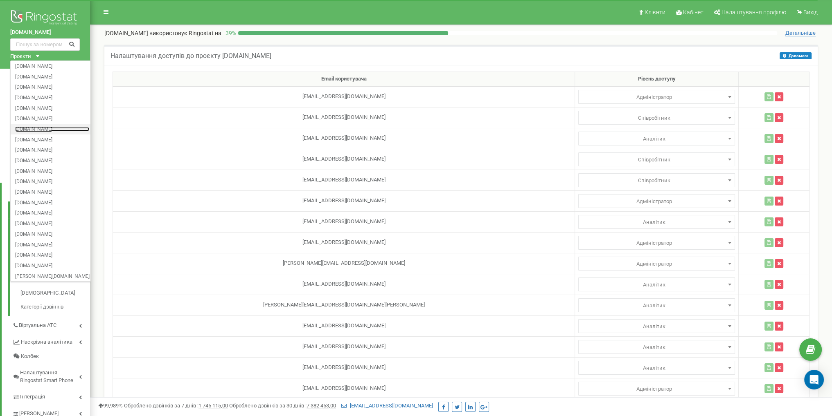
click at [39, 128] on link "[DOMAIN_NAME]" at bounding box center [52, 129] width 74 height 4
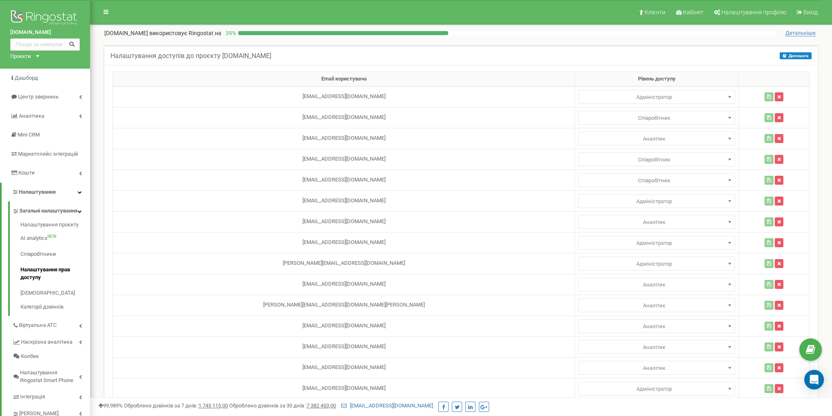
scroll to position [165, 0]
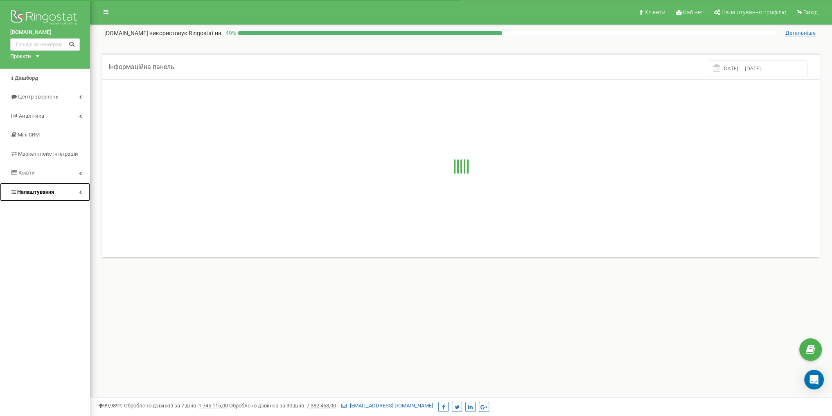
click at [45, 191] on span "Налаштування" at bounding box center [35, 192] width 37 height 6
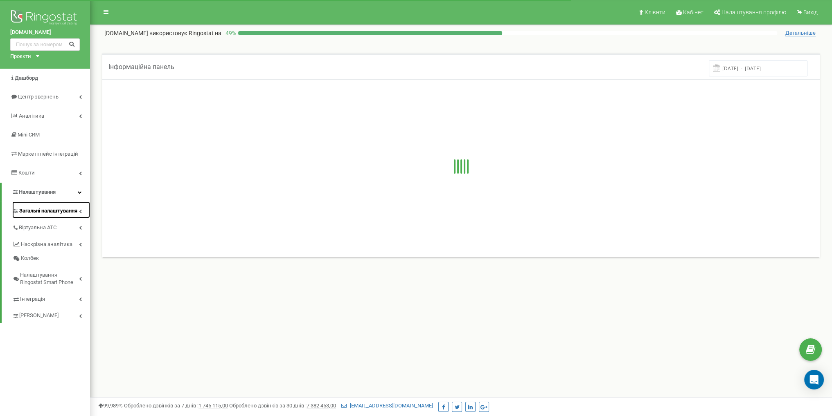
click at [58, 213] on span "Загальні налаштування" at bounding box center [48, 211] width 58 height 8
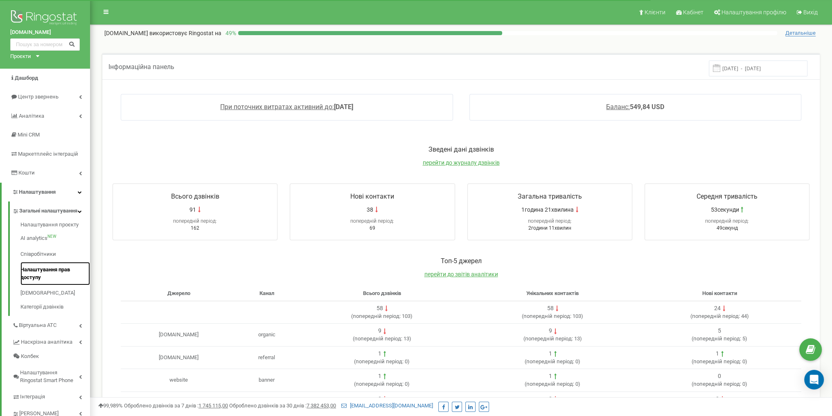
click at [49, 280] on link "Налаштування прав доступу" at bounding box center [55, 273] width 70 height 23
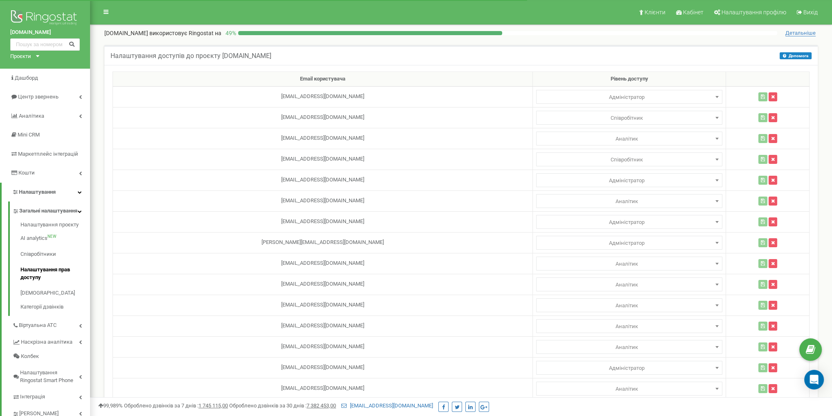
click at [30, 61] on div "[DOMAIN_NAME] Проєкти [DOMAIN_NAME] [DOMAIN_NAME] [DOMAIN_NAME] [DOMAIN_NAME] […" at bounding box center [45, 34] width 90 height 69
click at [31, 58] on div "Проєкти [DOMAIN_NAME] [DOMAIN_NAME] [DOMAIN_NAME] [DOMAIN_NAME] [DOMAIN_NAME] […" at bounding box center [23, 57] width 26 height 8
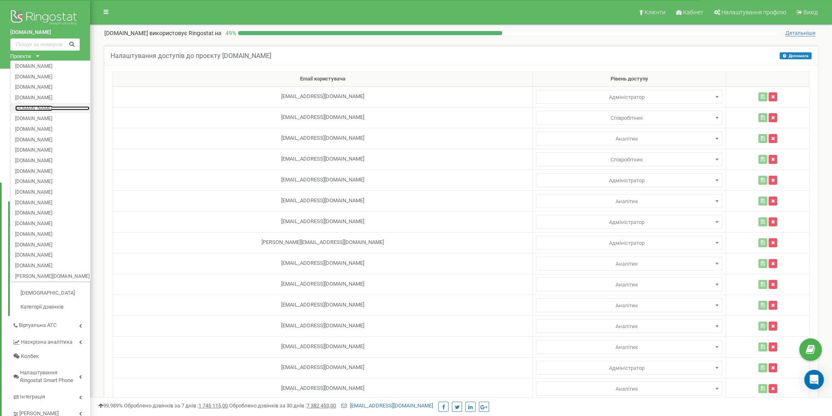
click at [45, 106] on link "[DOMAIN_NAME]" at bounding box center [52, 108] width 74 height 4
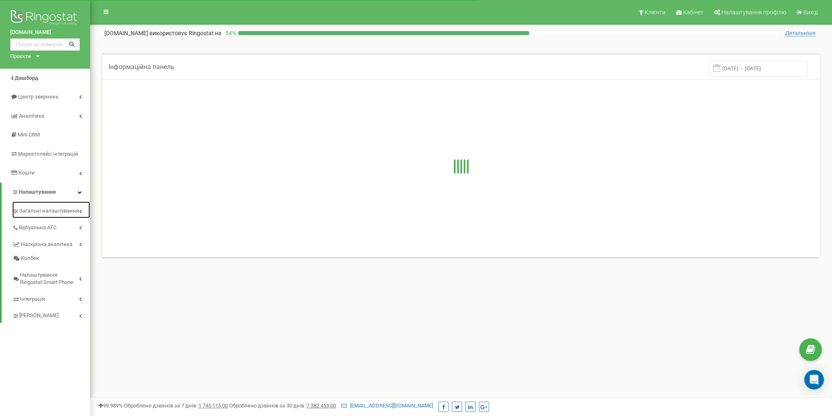
drag, startPoint x: 0, startPoint y: 0, endPoint x: 53, endPoint y: 213, distance: 219.6
click at [53, 213] on span "Загальні налаштування" at bounding box center [49, 211] width 60 height 8
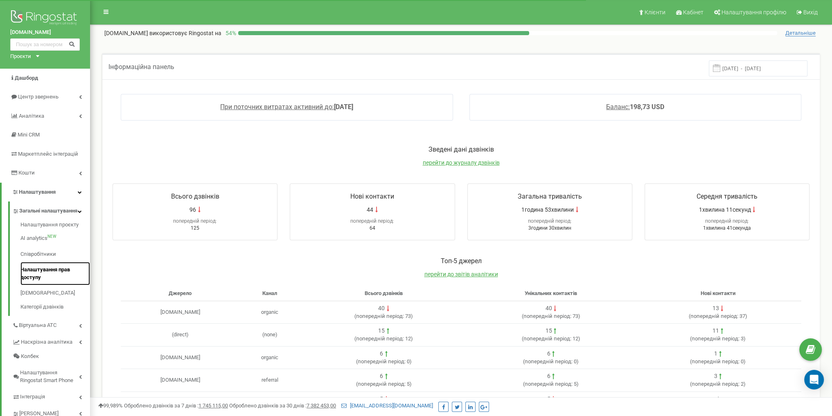
click at [50, 275] on link "Налаштування прав доступу" at bounding box center [55, 273] width 70 height 23
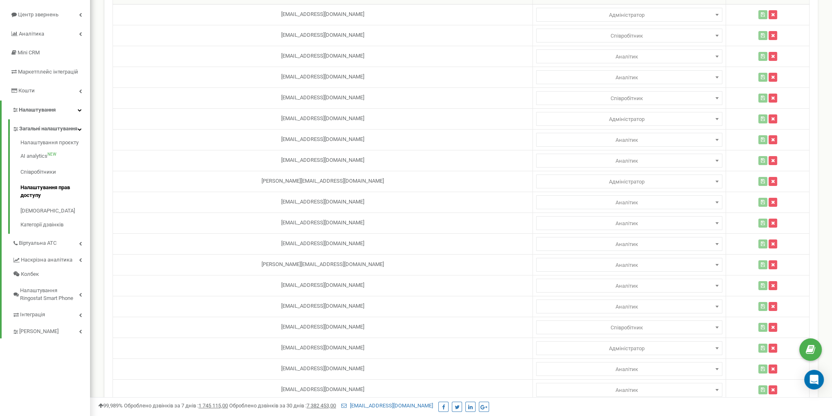
scroll to position [206, 0]
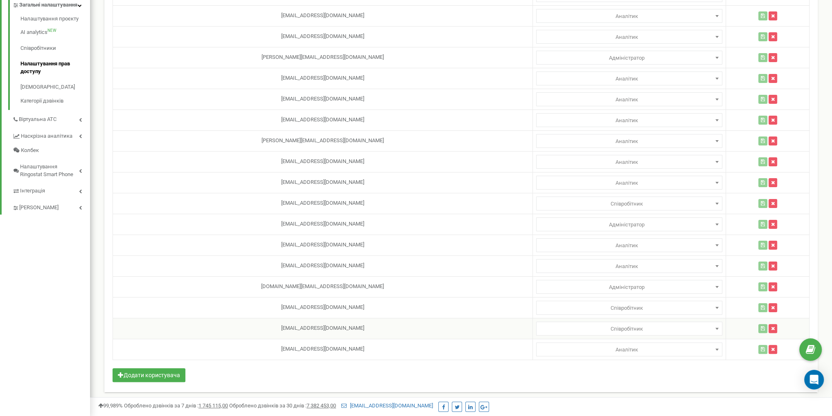
click at [573, 326] on span "Співробітник" at bounding box center [629, 329] width 180 height 11
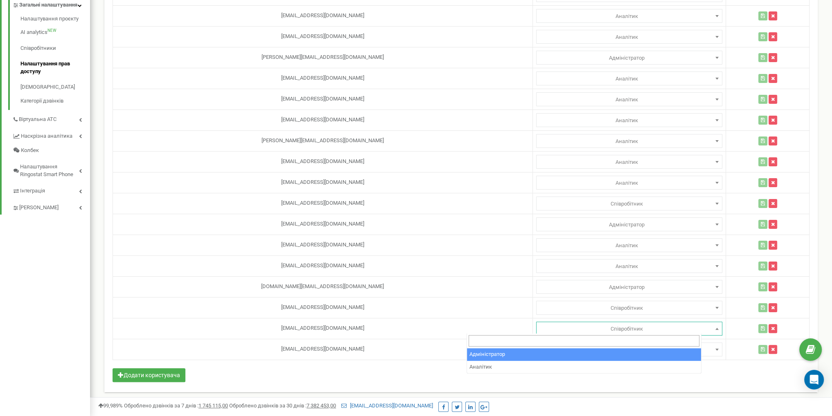
select select "1"
click at [585, 329] on span "Адміністратор" at bounding box center [629, 329] width 180 height 11
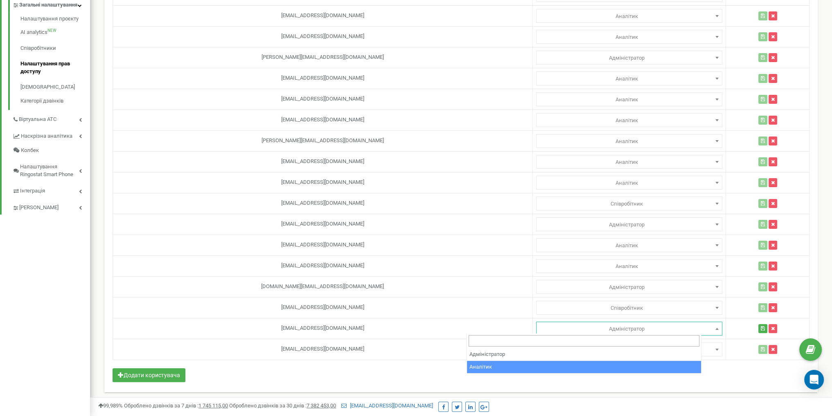
select select "2"
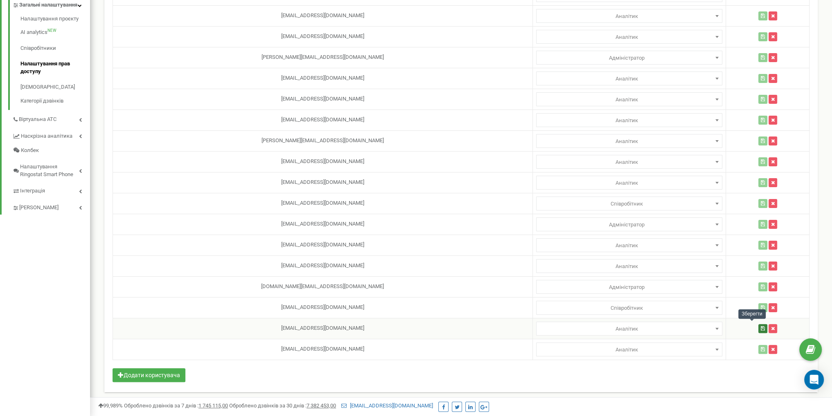
click at [758, 328] on button "button" at bounding box center [762, 328] width 9 height 9
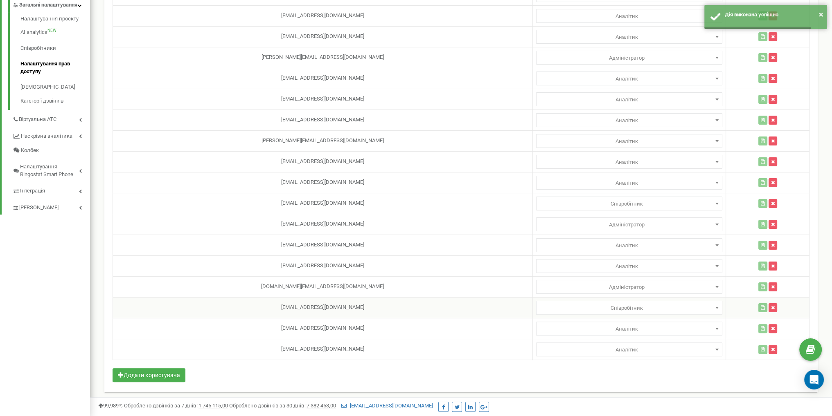
click at [592, 303] on span "Співробітник" at bounding box center [629, 308] width 180 height 11
select select "2"
click at [760, 308] on icon "button" at bounding box center [762, 308] width 4 height 5
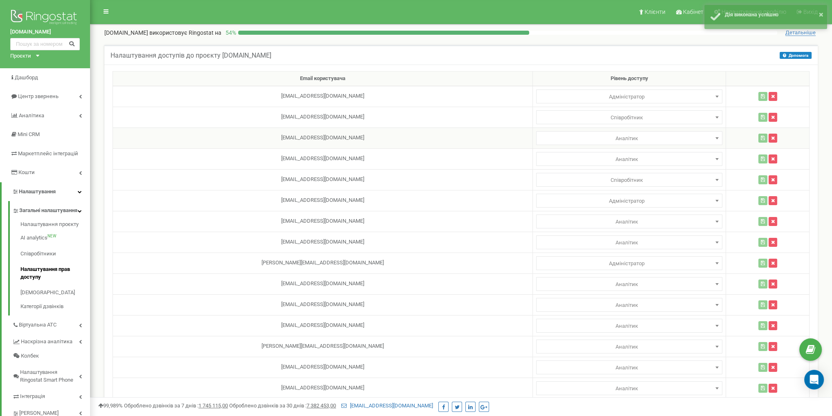
scroll to position [0, 0]
click at [20, 53] on div "Проєкти" at bounding box center [20, 57] width 21 height 8
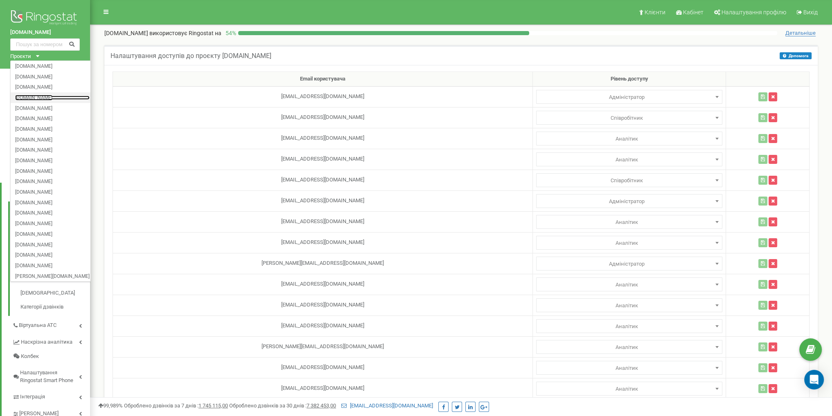
click at [42, 98] on link "[DOMAIN_NAME]" at bounding box center [52, 97] width 74 height 4
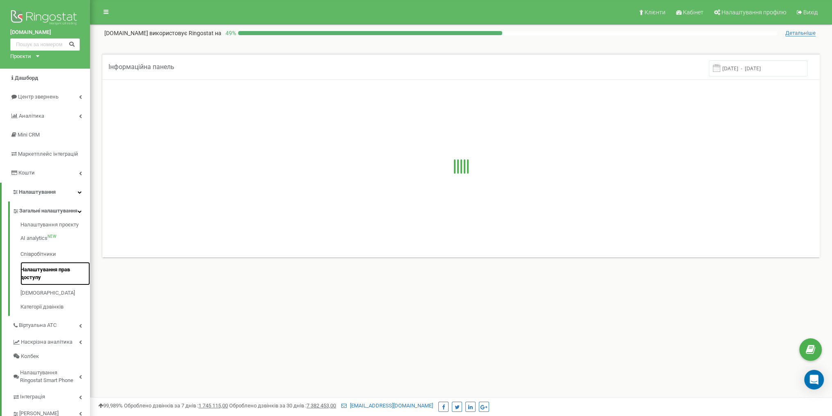
click at [54, 282] on link "Налаштування прав доступу" at bounding box center [55, 273] width 70 height 23
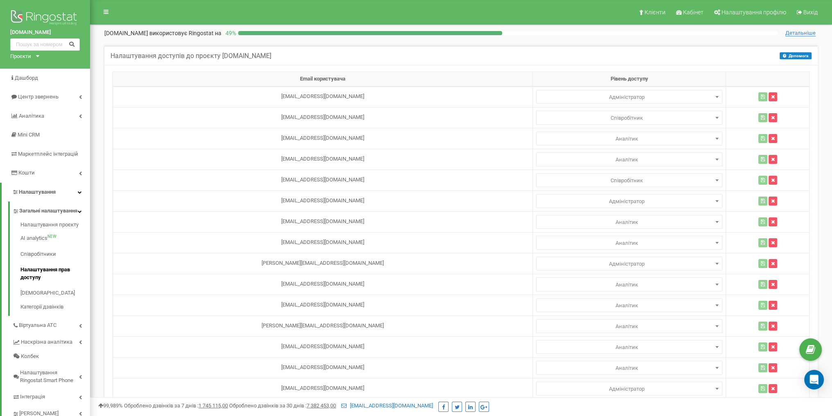
click at [23, 56] on div "Проєкти" at bounding box center [20, 57] width 21 height 8
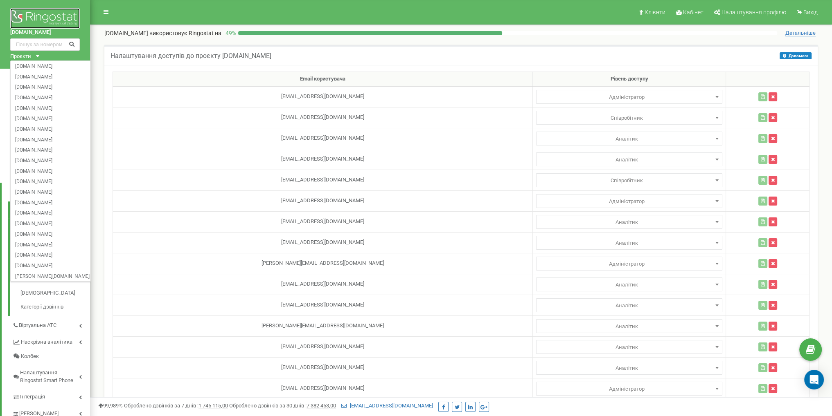
click at [57, 13] on img at bounding box center [45, 18] width 70 height 20
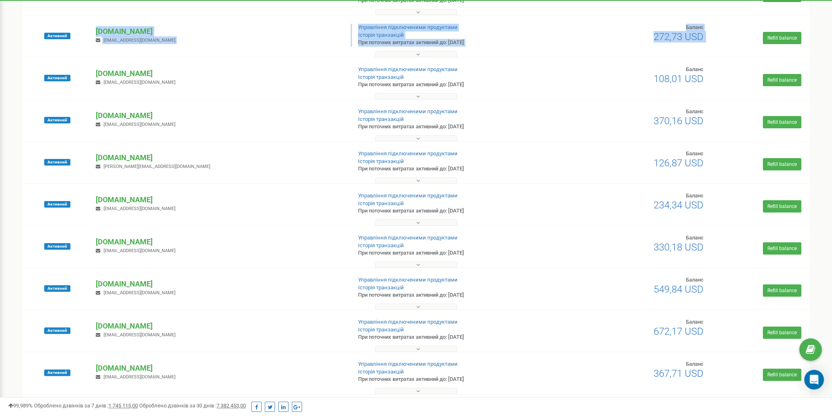
scroll to position [41, 0]
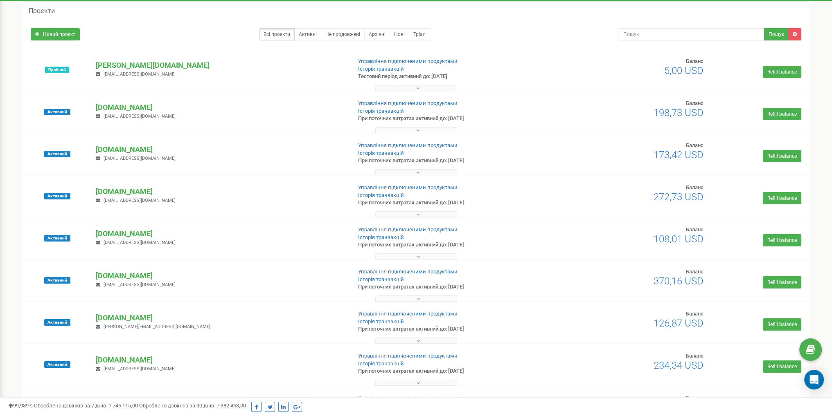
drag, startPoint x: 0, startPoint y: 215, endPoint x: 16, endPoint y: 216, distance: 16.0
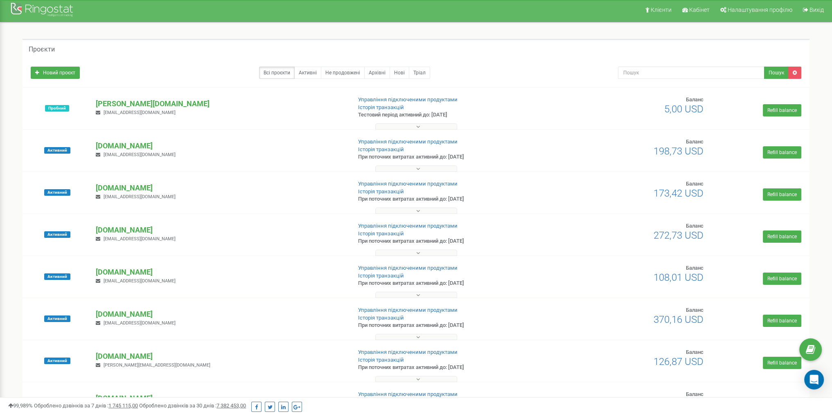
scroll to position [0, 0]
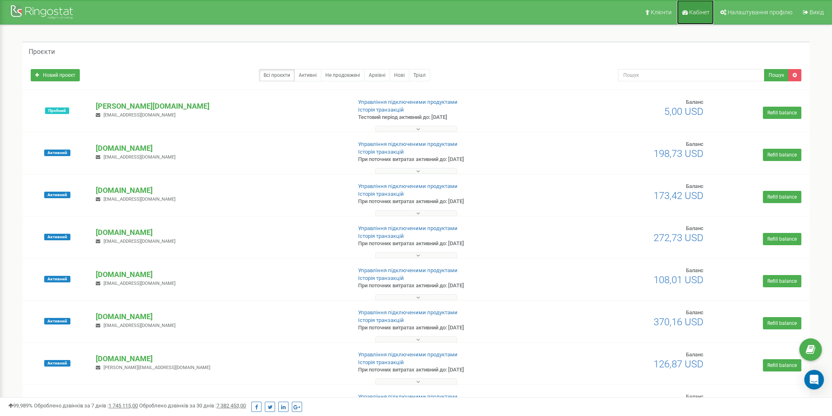
click at [697, 16] on link "Кабінет" at bounding box center [695, 12] width 37 height 25
click at [414, 127] on button at bounding box center [416, 129] width 82 height 6
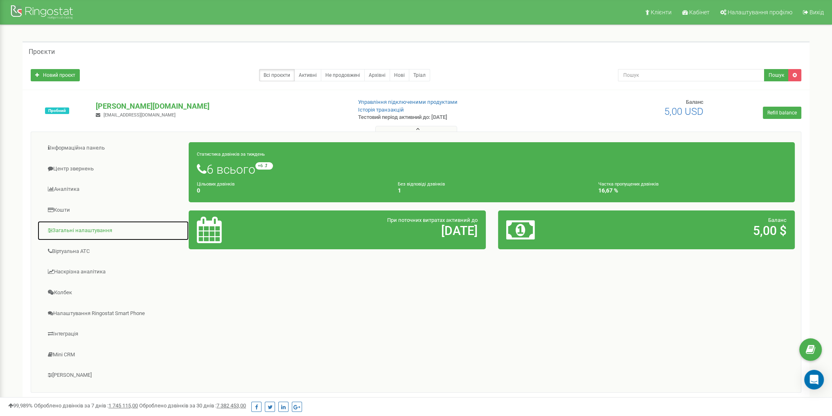
click at [92, 229] on link "Загальні налаштування" at bounding box center [113, 231] width 152 height 20
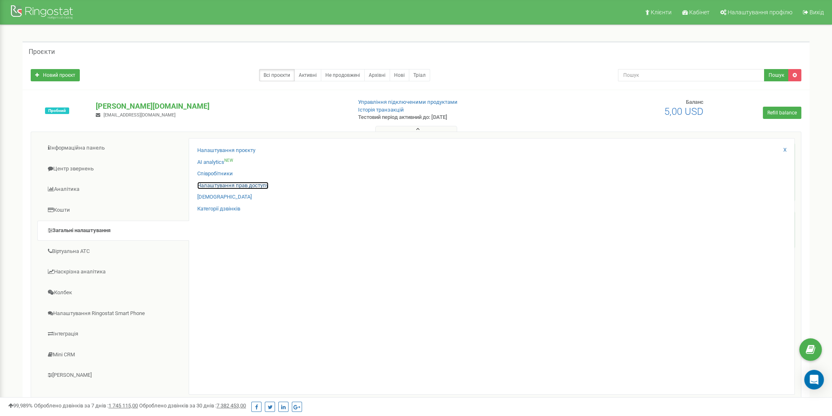
click at [236, 183] on link "Налаштування прав доступу" at bounding box center [232, 186] width 71 height 8
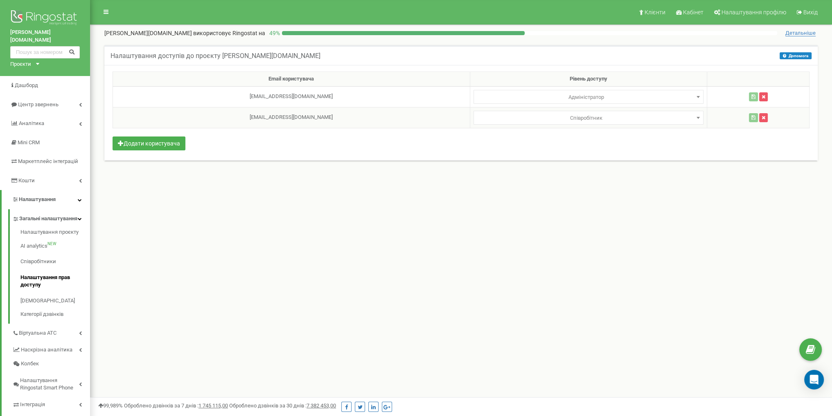
click at [270, 119] on td "[EMAIL_ADDRESS][DOMAIN_NAME]" at bounding box center [291, 117] width 357 height 21
click at [269, 119] on td "[EMAIL_ADDRESS][DOMAIN_NAME]" at bounding box center [291, 117] width 357 height 21
click at [268, 119] on td "[EMAIL_ADDRESS][DOMAIN_NAME]" at bounding box center [291, 117] width 357 height 21
copy tr "[EMAIL_ADDRESS][DOMAIN_NAME]"
click at [29, 82] on span "Дашборд" at bounding box center [26, 85] width 23 height 6
